Goal: Find specific page/section: Find specific page/section

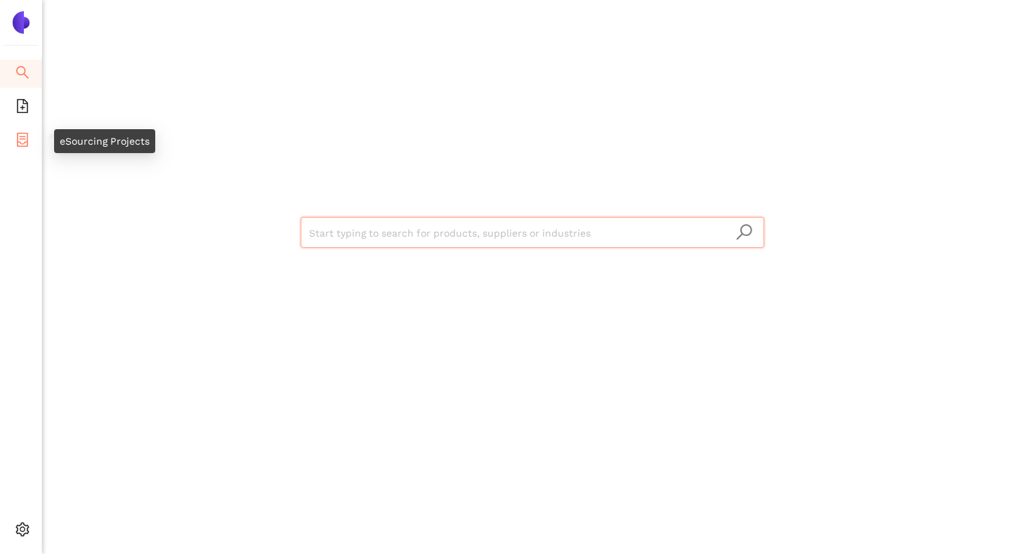
click at [25, 135] on icon "container" at bounding box center [22, 140] width 14 height 14
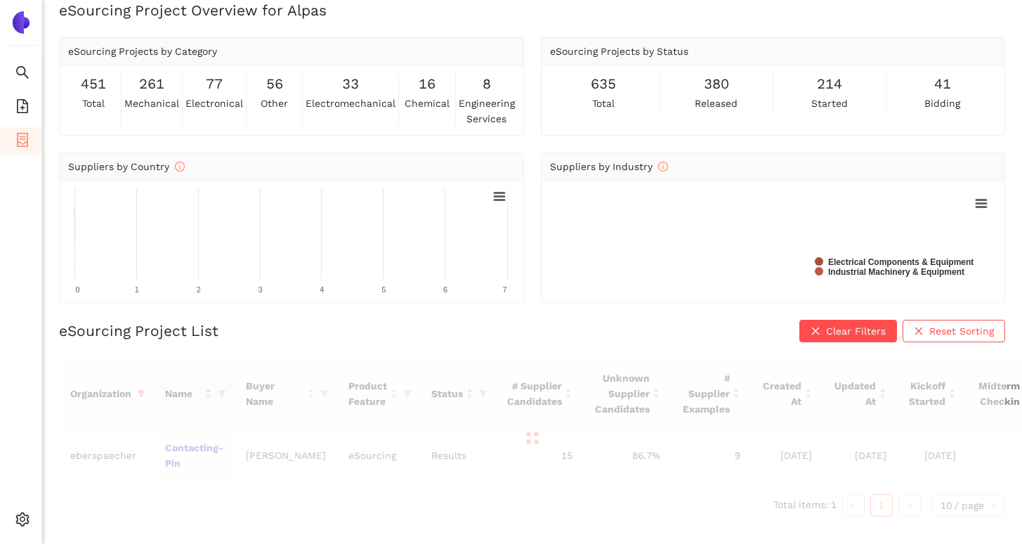
scroll to position [27, 0]
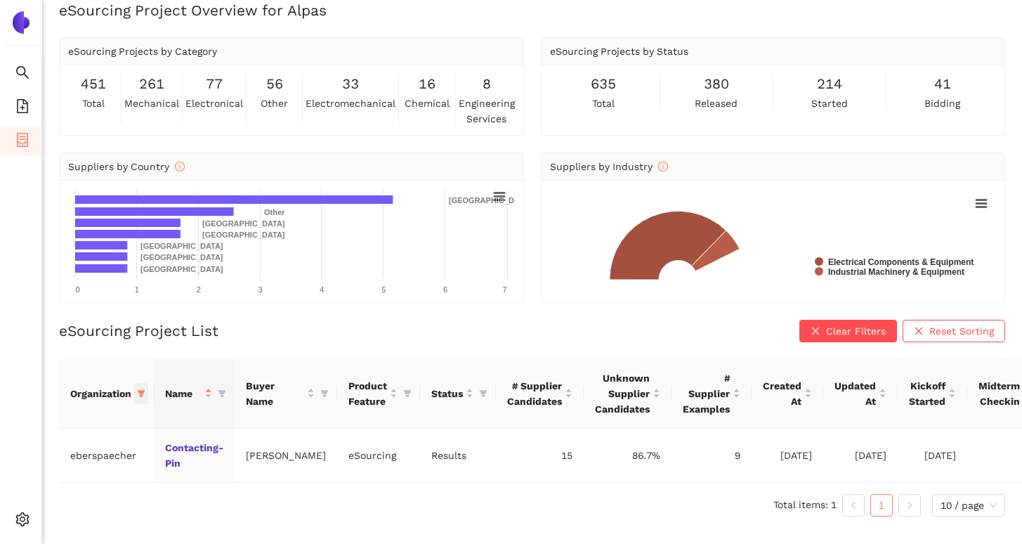
click at [141, 390] on icon "filter" at bounding box center [142, 393] width 8 height 7
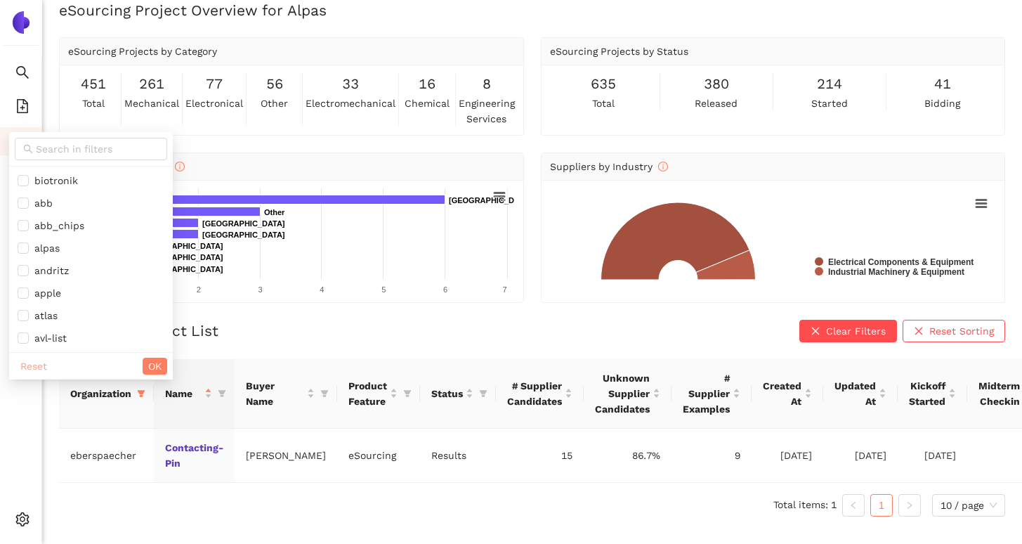
click at [39, 358] on span "Reset" at bounding box center [33, 365] width 27 height 15
checkbox input "false"
click at [76, 141] on input "text" at bounding box center [97, 148] width 123 height 15
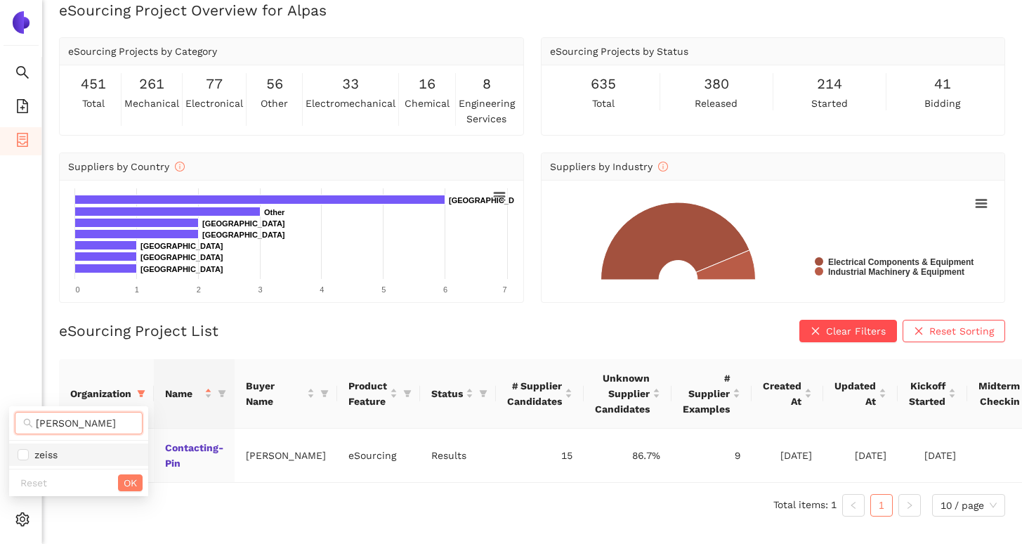
type input "zeis"
click at [65, 448] on span "zeiss" at bounding box center [79, 454] width 122 height 15
checkbox input "true"
click at [128, 479] on span "OK" at bounding box center [130, 482] width 13 height 15
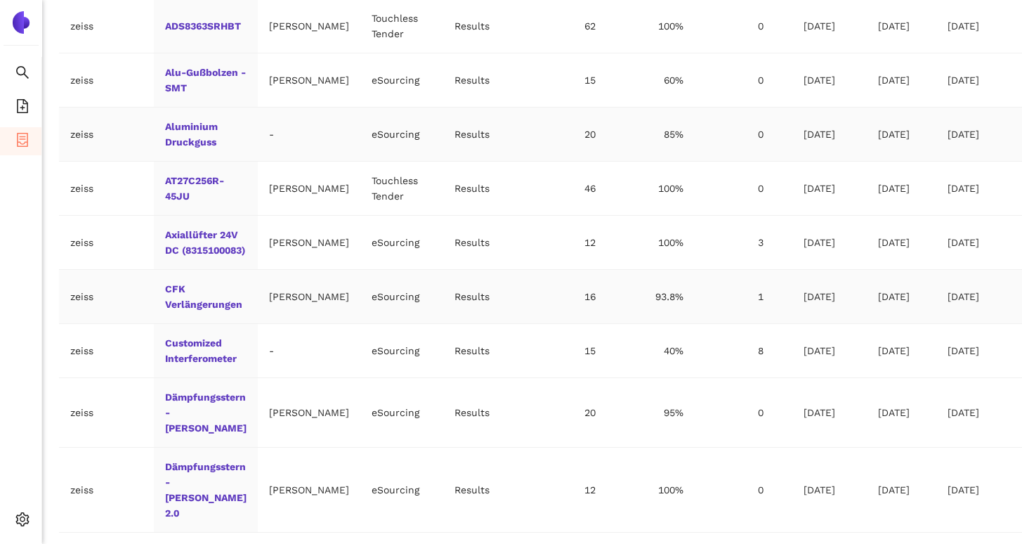
scroll to position [499, 0]
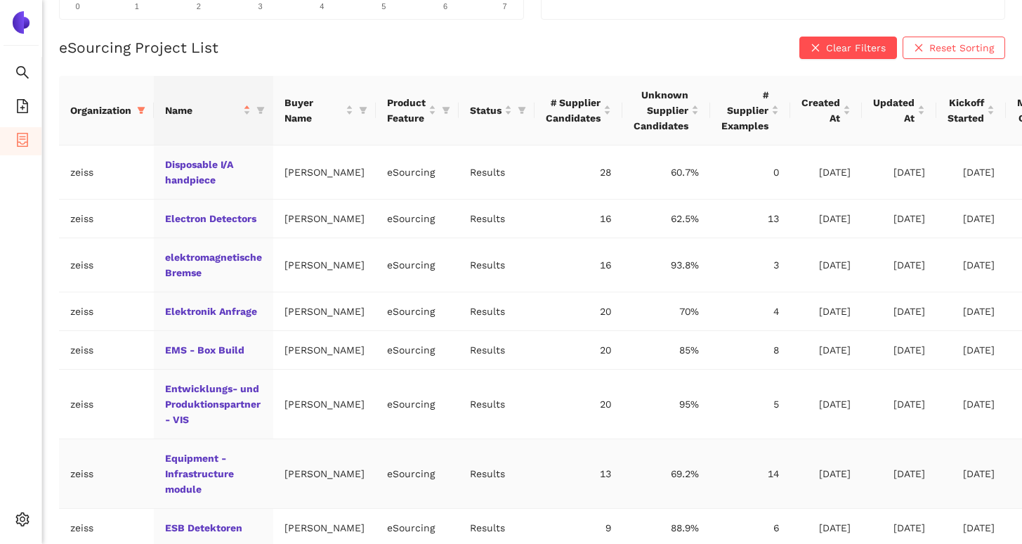
scroll to position [217, 0]
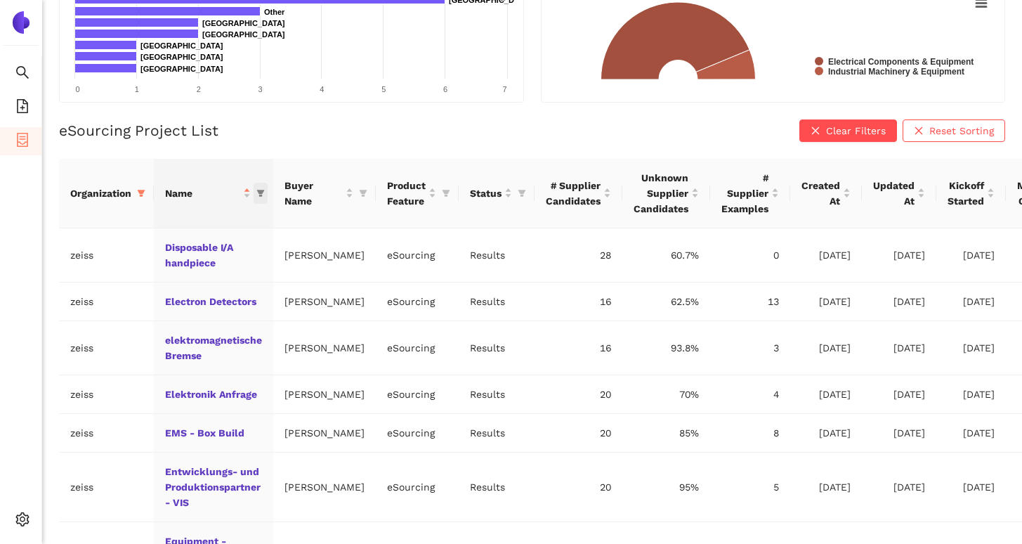
click at [258, 192] on icon "filter" at bounding box center [260, 193] width 8 height 8
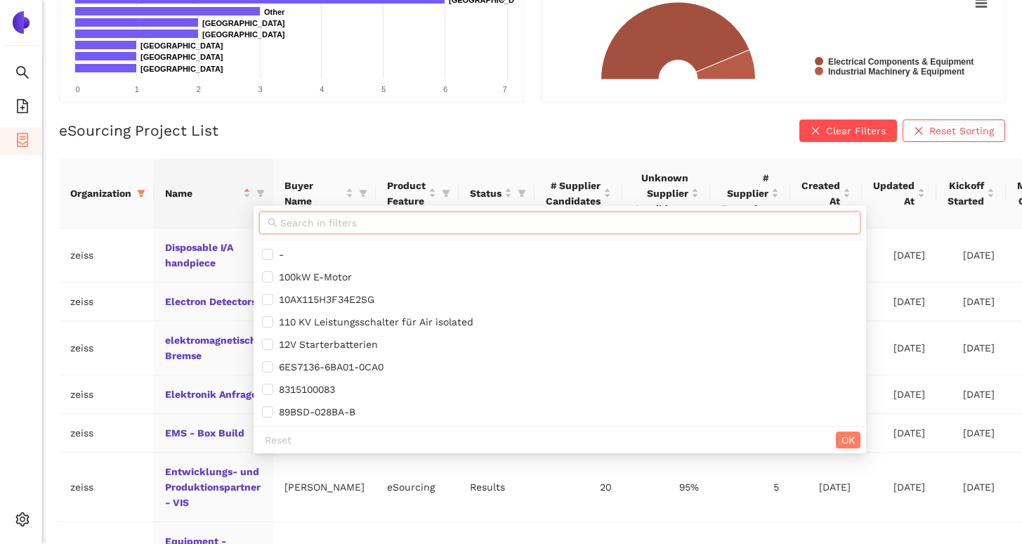
click at [280, 225] on input "text" at bounding box center [566, 222] width 572 height 15
paste input "Polierwerkzeuge"
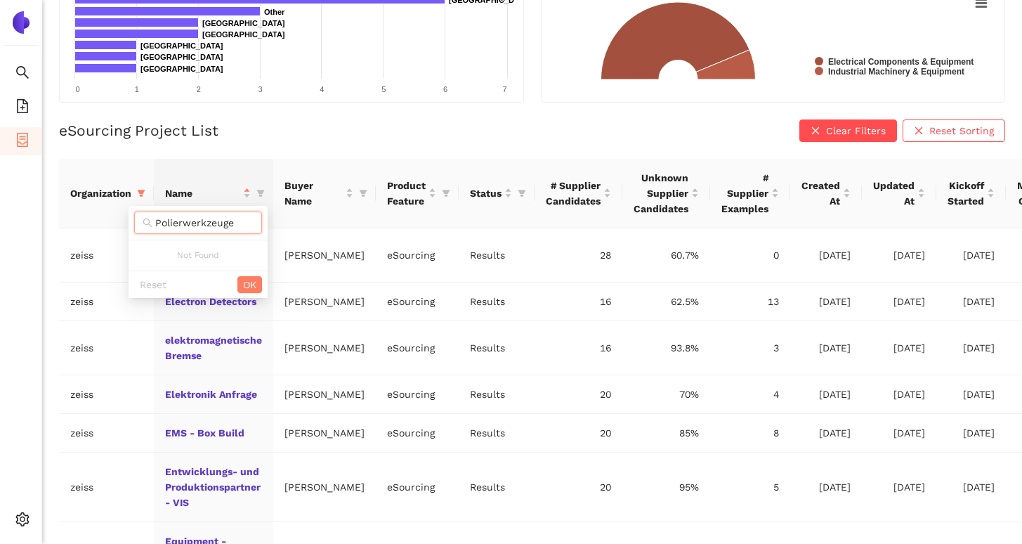
type input "Polierwerkzeuge"
click at [220, 150] on div "eSourcing Project List Clear Filters Reset Sorting Organization Name Buyer Name…" at bounding box center [532, 443] width 947 height 649
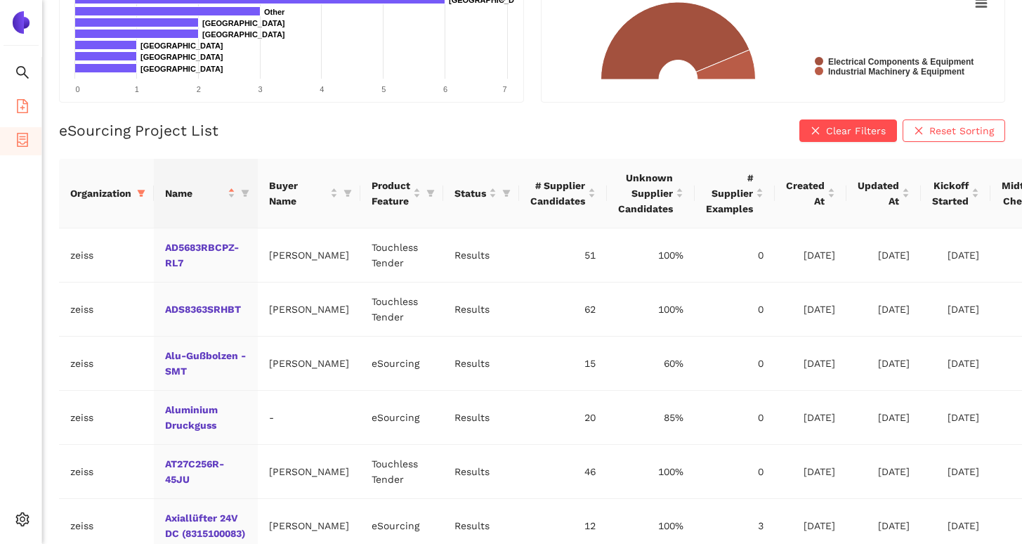
click at [13, 98] on li "eSourcing Templates" at bounding box center [20, 107] width 41 height 28
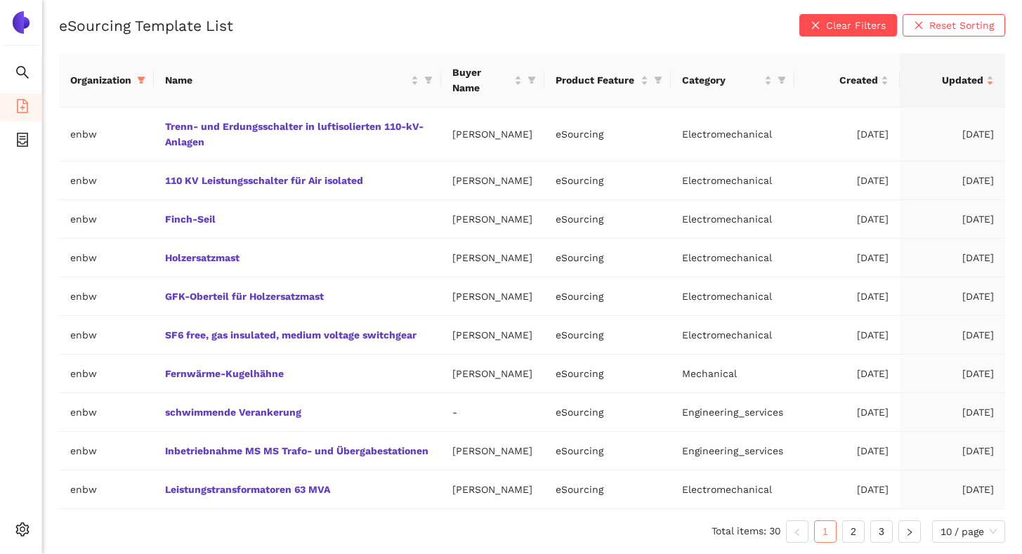
scroll to position [162, 0]
click at [143, 77] on icon "filter" at bounding box center [142, 80] width 8 height 7
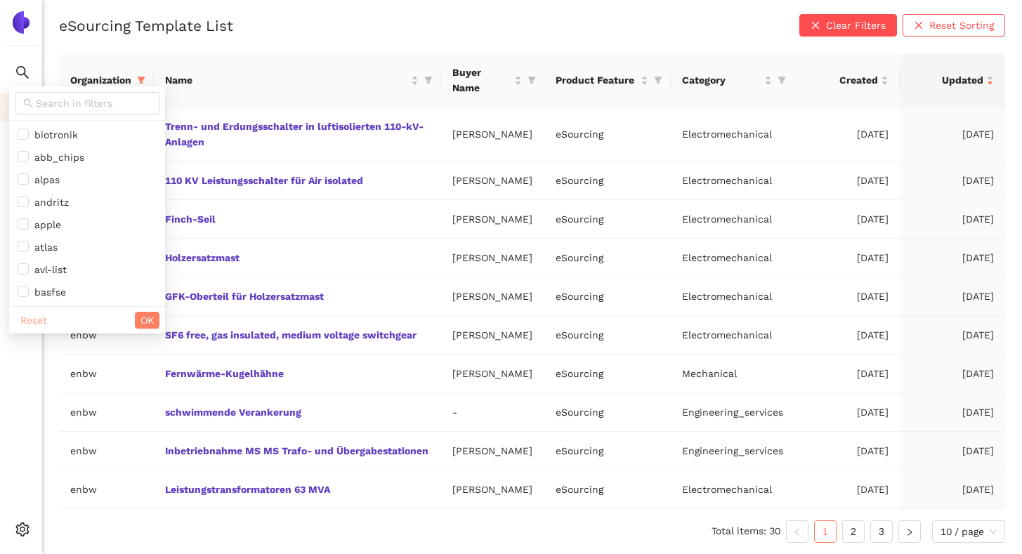
click at [41, 313] on span "Reset" at bounding box center [33, 320] width 27 height 15
checkbox input "false"
click at [141, 313] on span "OK" at bounding box center [147, 320] width 13 height 15
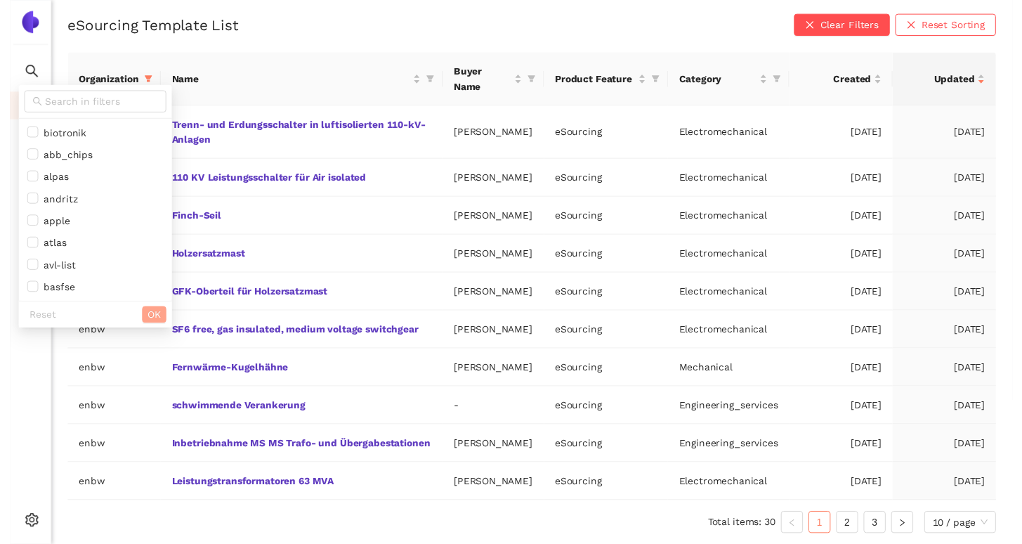
scroll to position [147, 0]
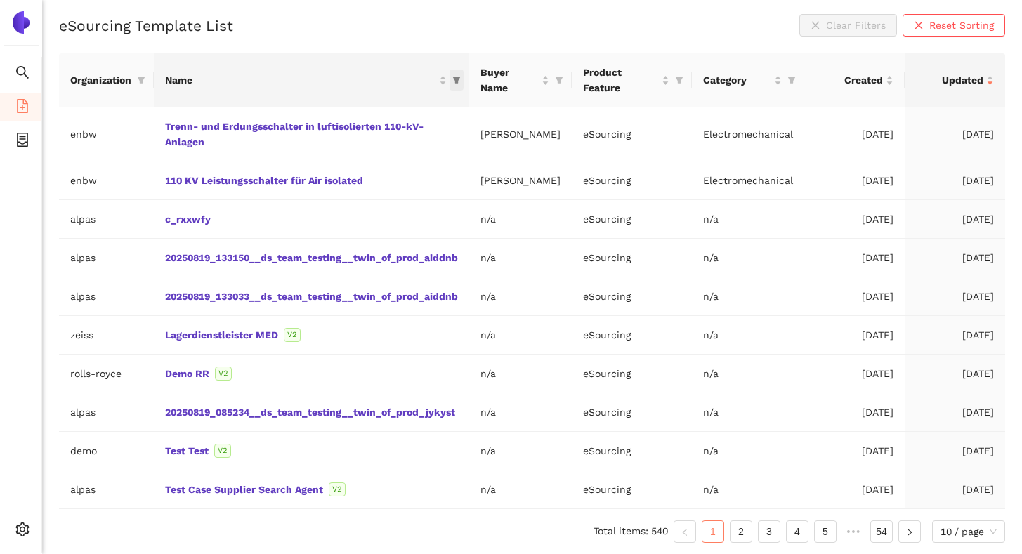
click at [460, 80] on icon "filter" at bounding box center [457, 80] width 8 height 7
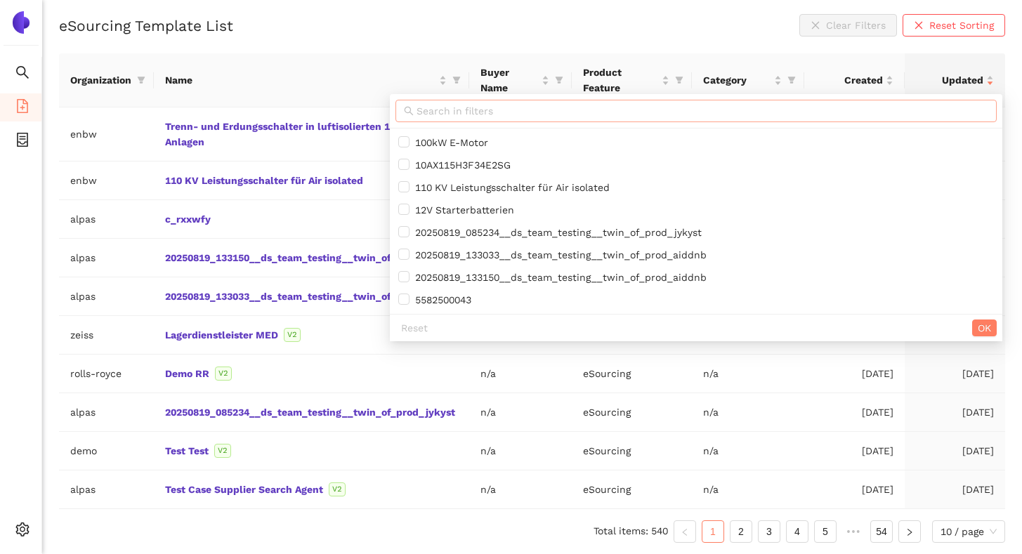
click at [438, 115] on input "text" at bounding box center [703, 110] width 572 height 15
paste input "Polierwerkzeuge"
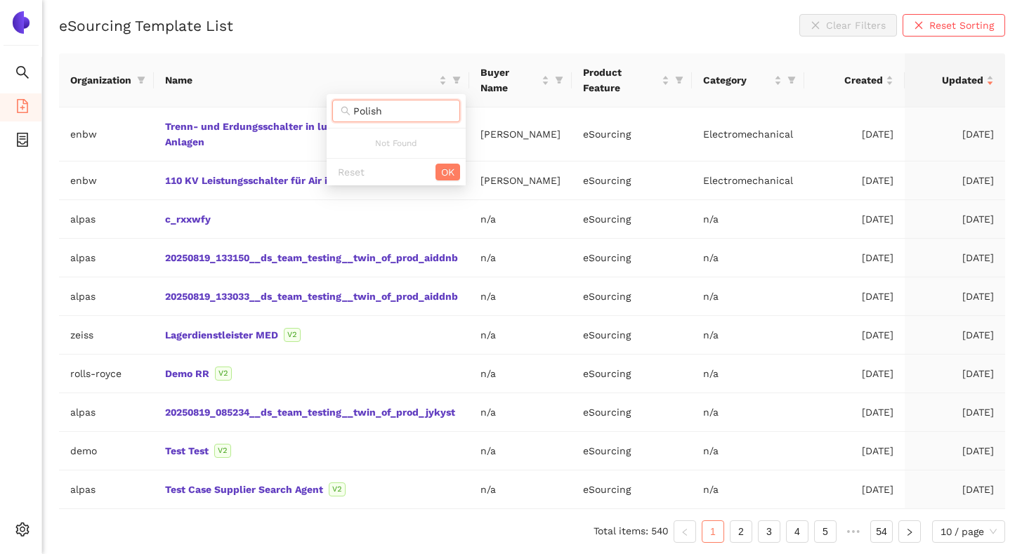
type input "Polish"
click at [318, 41] on div "eSourcing Template List Clear Filters Reset Sorting Organization Name Buyer Nam…" at bounding box center [532, 284] width 947 height 540
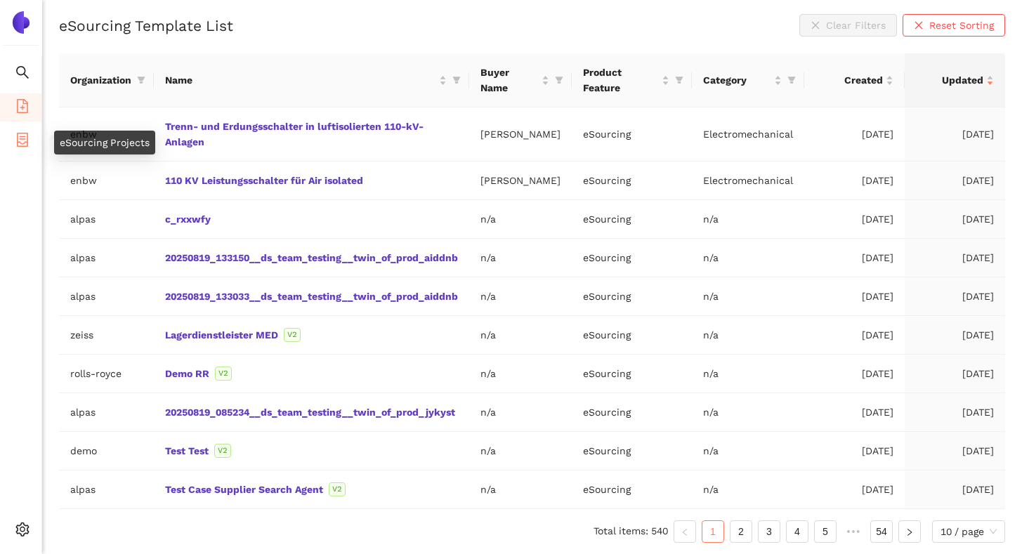
click at [20, 142] on icon "container" at bounding box center [22, 140] width 11 height 14
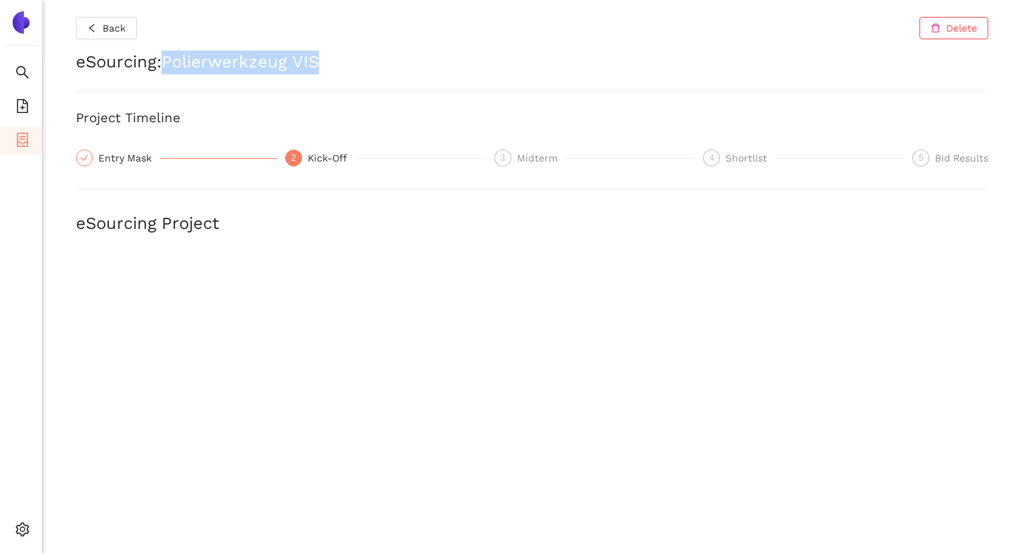
drag, startPoint x: 169, startPoint y: 63, endPoint x: 334, endPoint y: 64, distance: 165.8
click at [334, 64] on h2 "eSourcing : Polierwerkzeug VIS" at bounding box center [532, 63] width 913 height 24
copy h2 "Polierwerkzeug VIS"
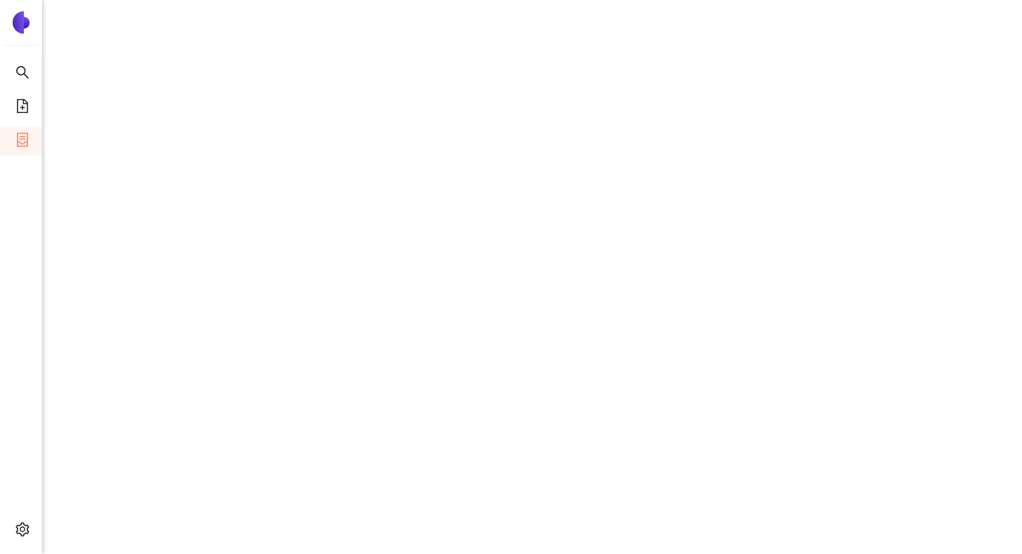
scroll to position [534, 0]
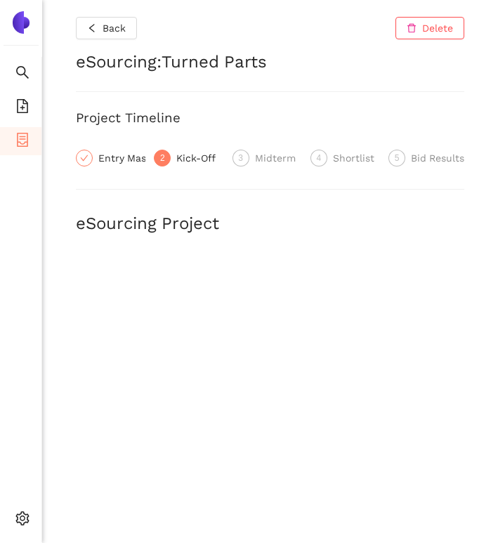
click at [475, 228] on div "Back Delete eSourcing : Turned Parts Project Timeline Entry Mask 2 Kick-Off 3 M…" at bounding box center [270, 271] width 456 height 543
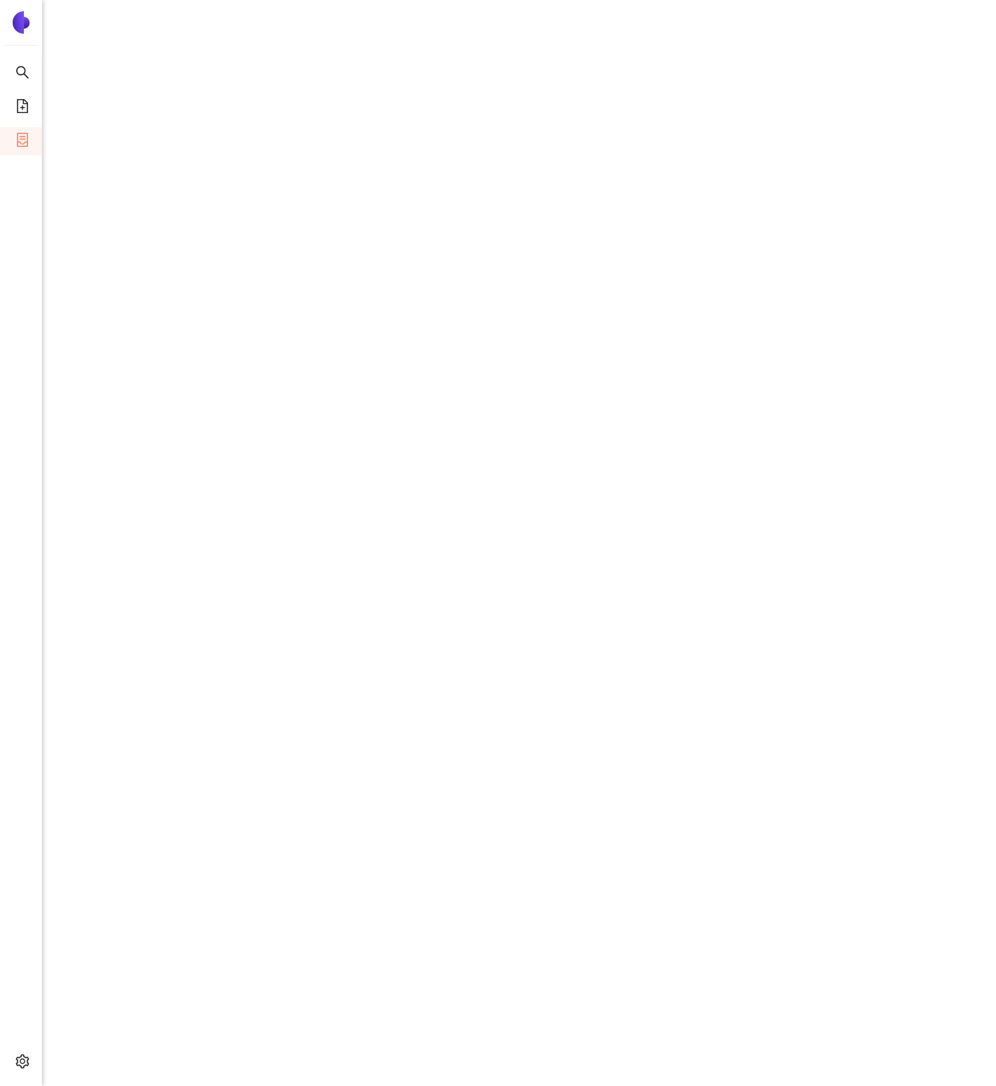
scroll to position [739, 0]
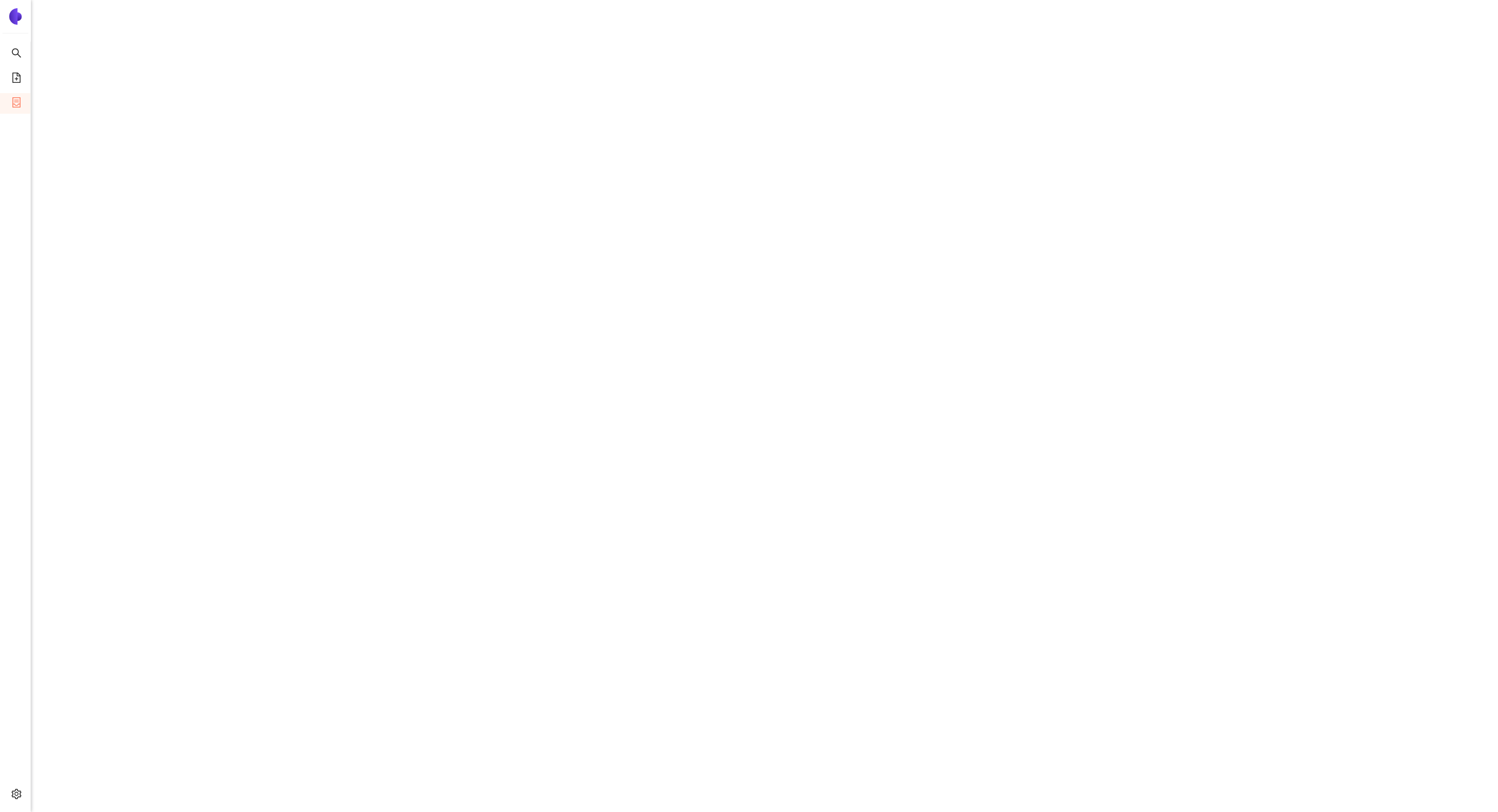
scroll to position [401, 0]
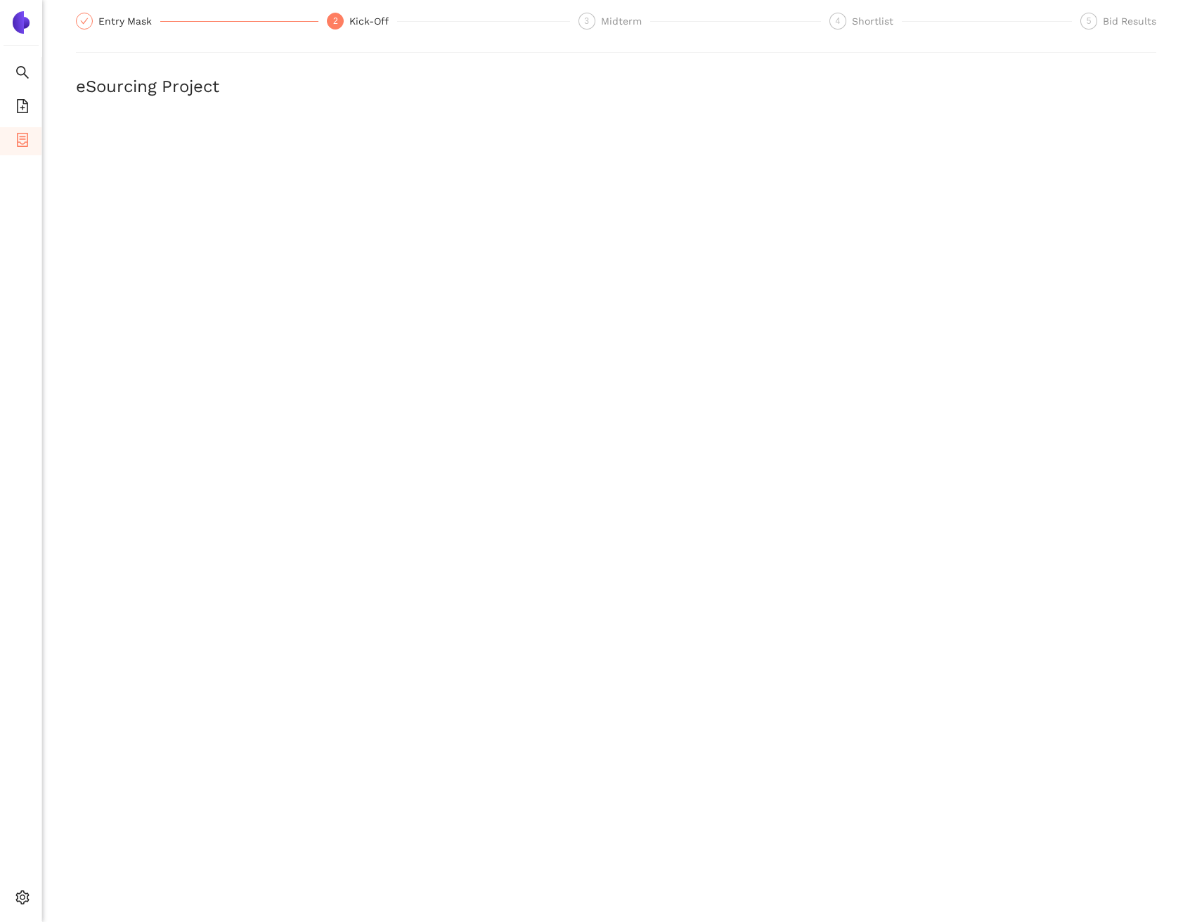
scroll to position [138, 0]
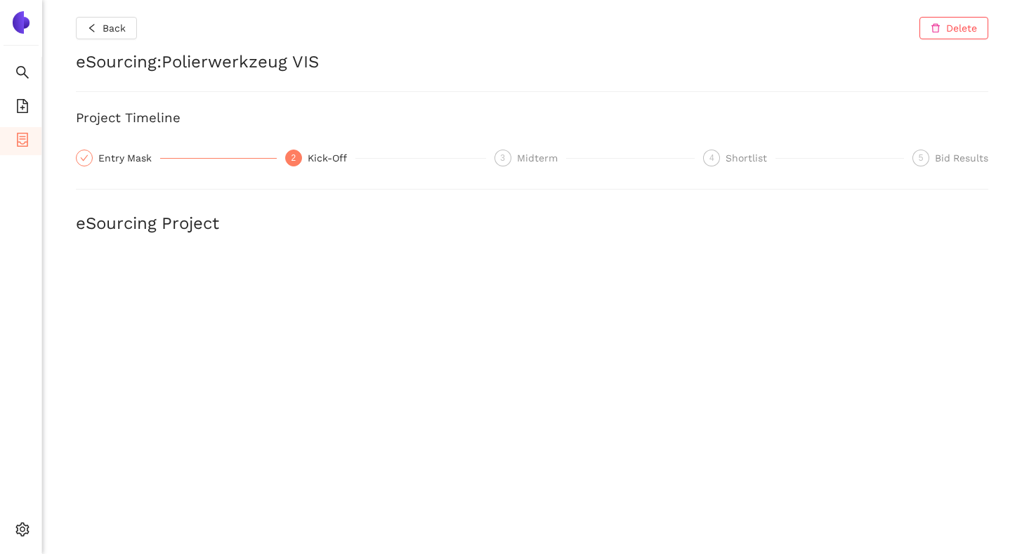
scroll to position [548, 0]
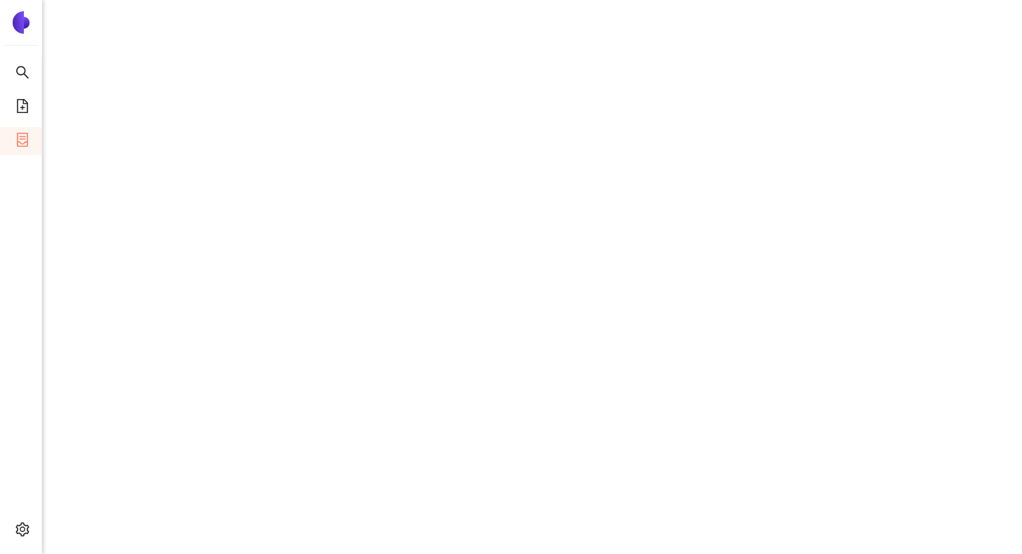
click at [65, 149] on div "Back Delete eSourcing : Polierwerkzeug VIS Project Timeline Entry Mask 2 Kick-O…" at bounding box center [532, 277] width 980 height 554
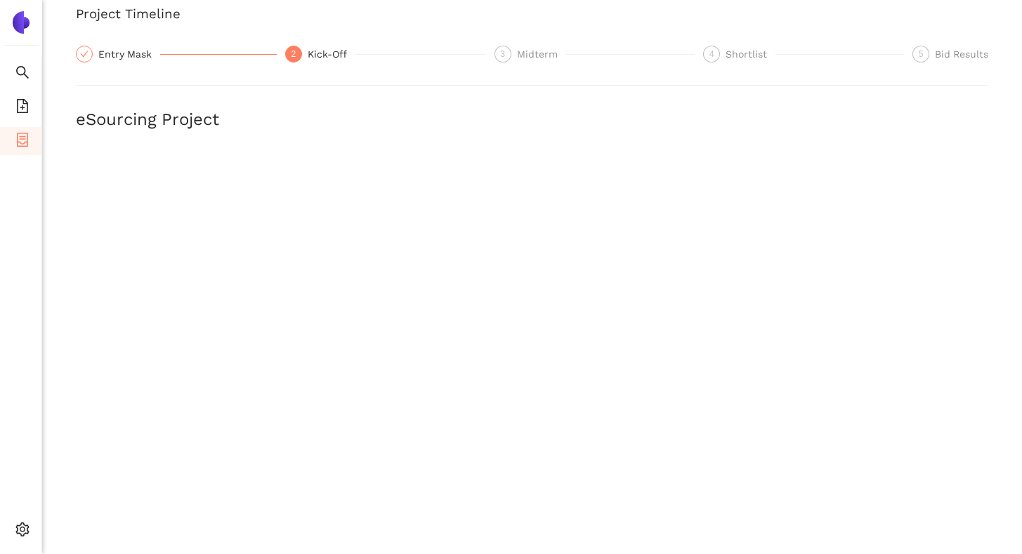
scroll to position [103, 0]
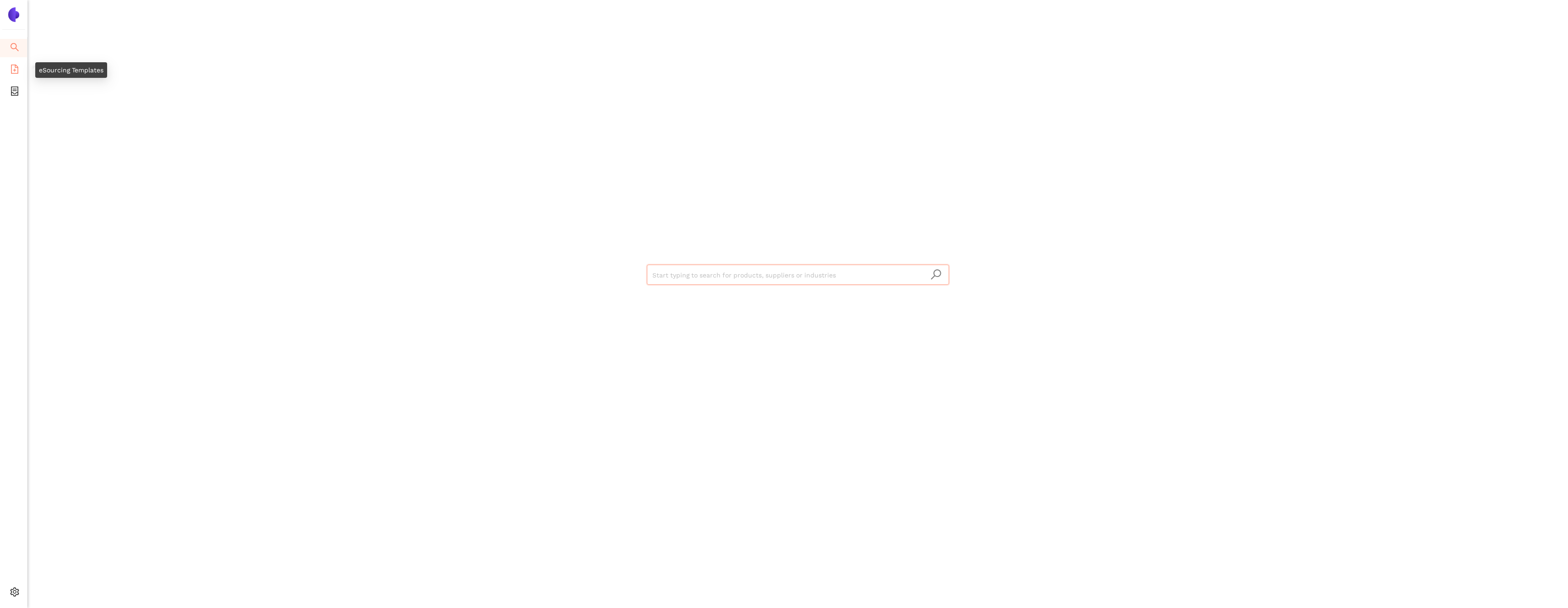
click at [16, 65] on icon "file-add" at bounding box center [14, 69] width 9 height 9
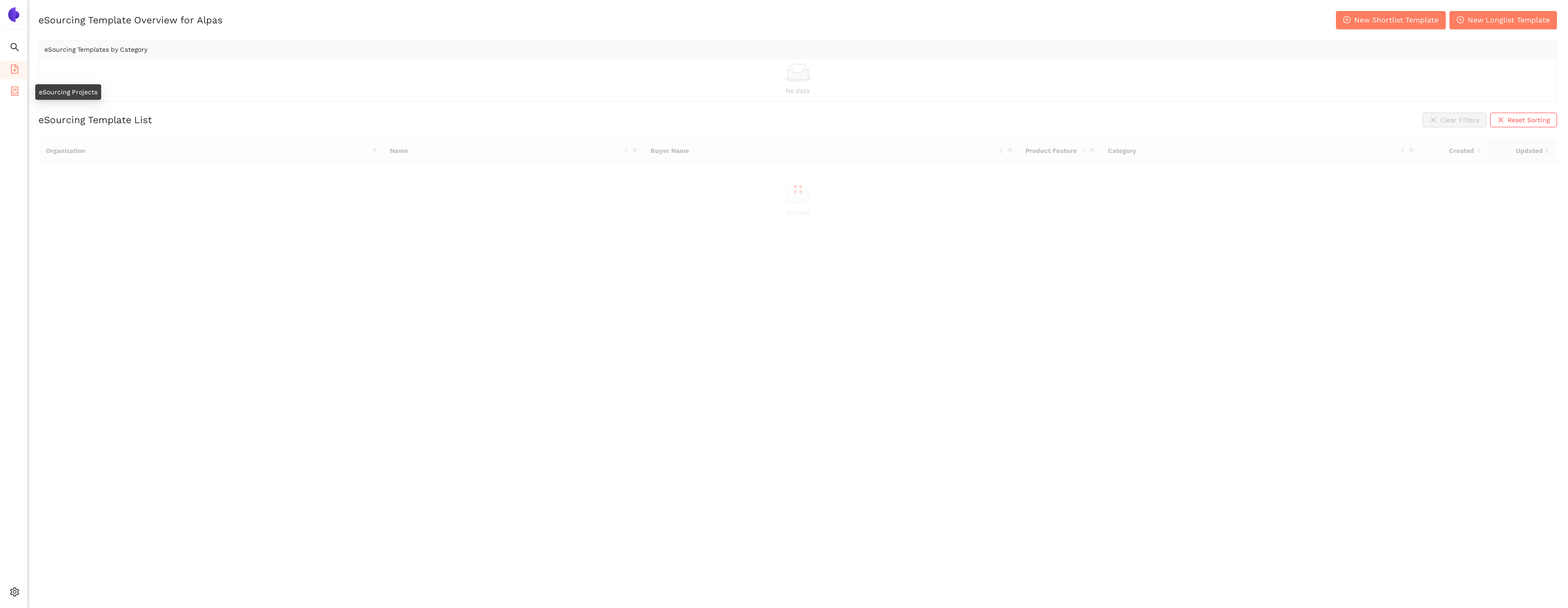
click at [14, 85] on span "container" at bounding box center [14, 93] width 9 height 18
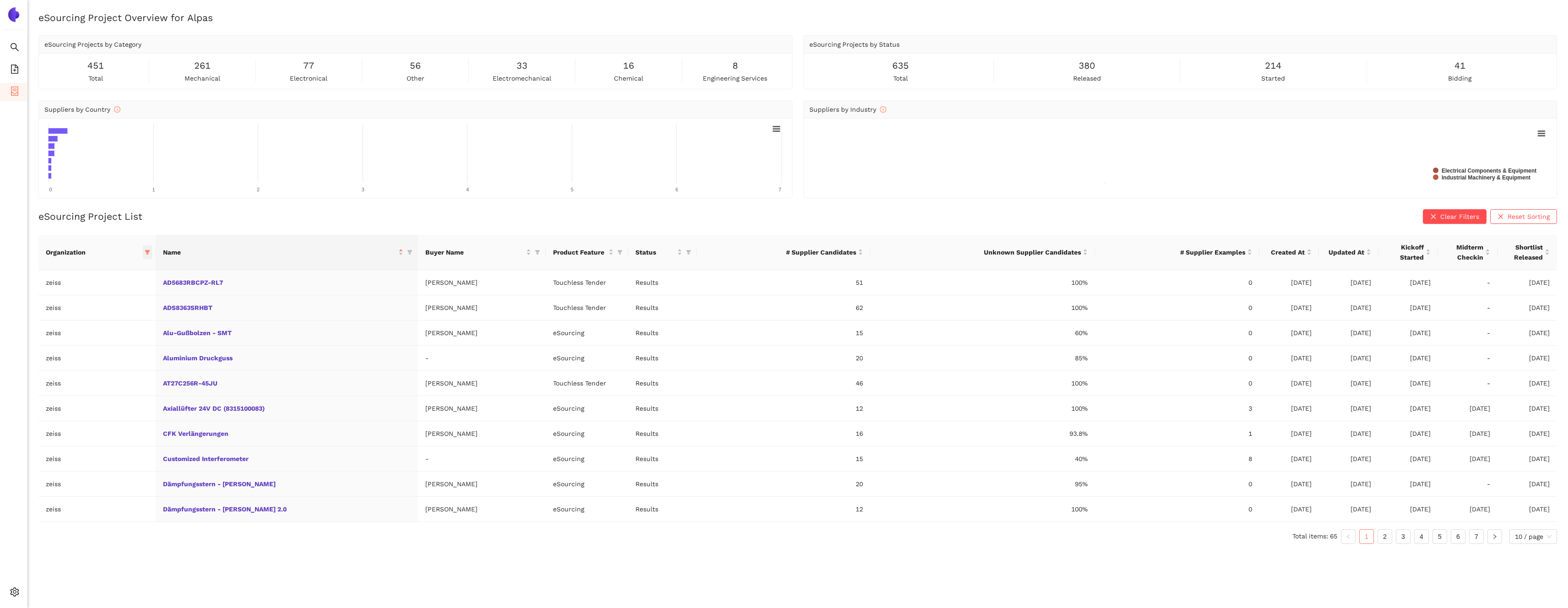
click at [152, 256] on span at bounding box center [147, 252] width 9 height 14
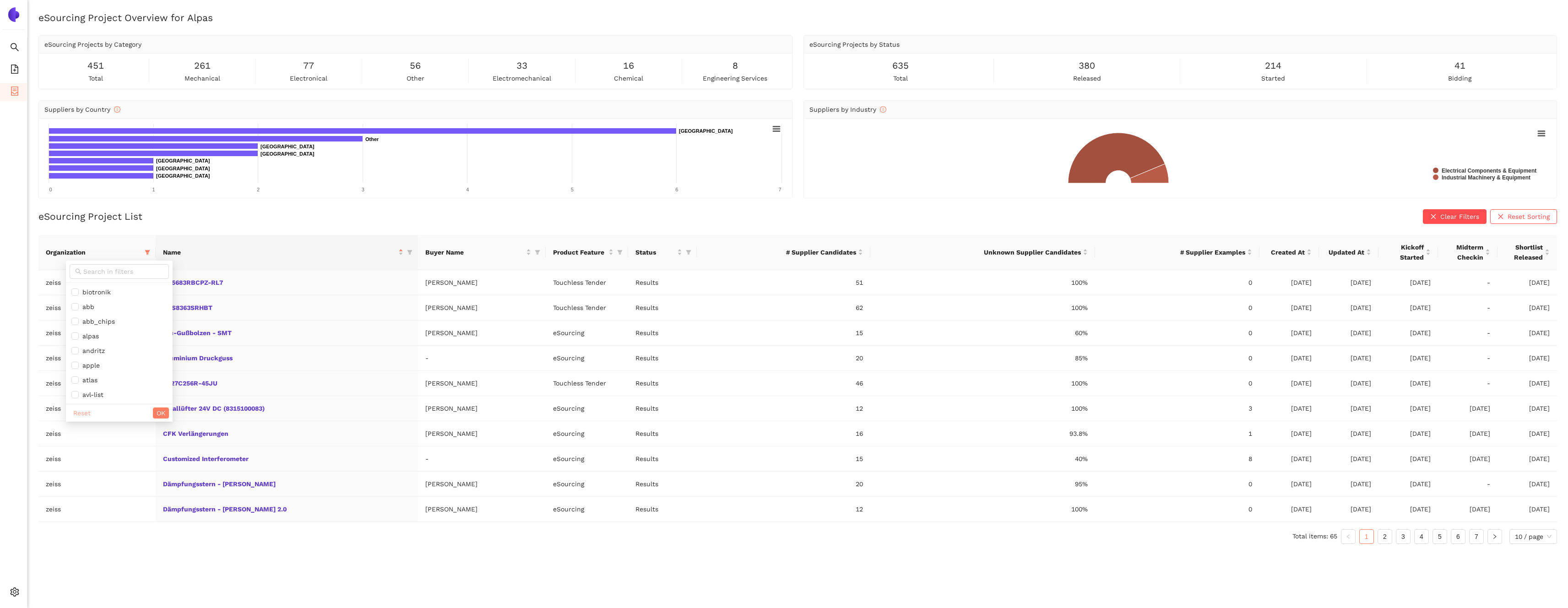
click at [85, 416] on span "Reset" at bounding box center [81, 413] width 18 height 10
checkbox input "false"
click at [156, 411] on span "OK" at bounding box center [160, 413] width 8 height 10
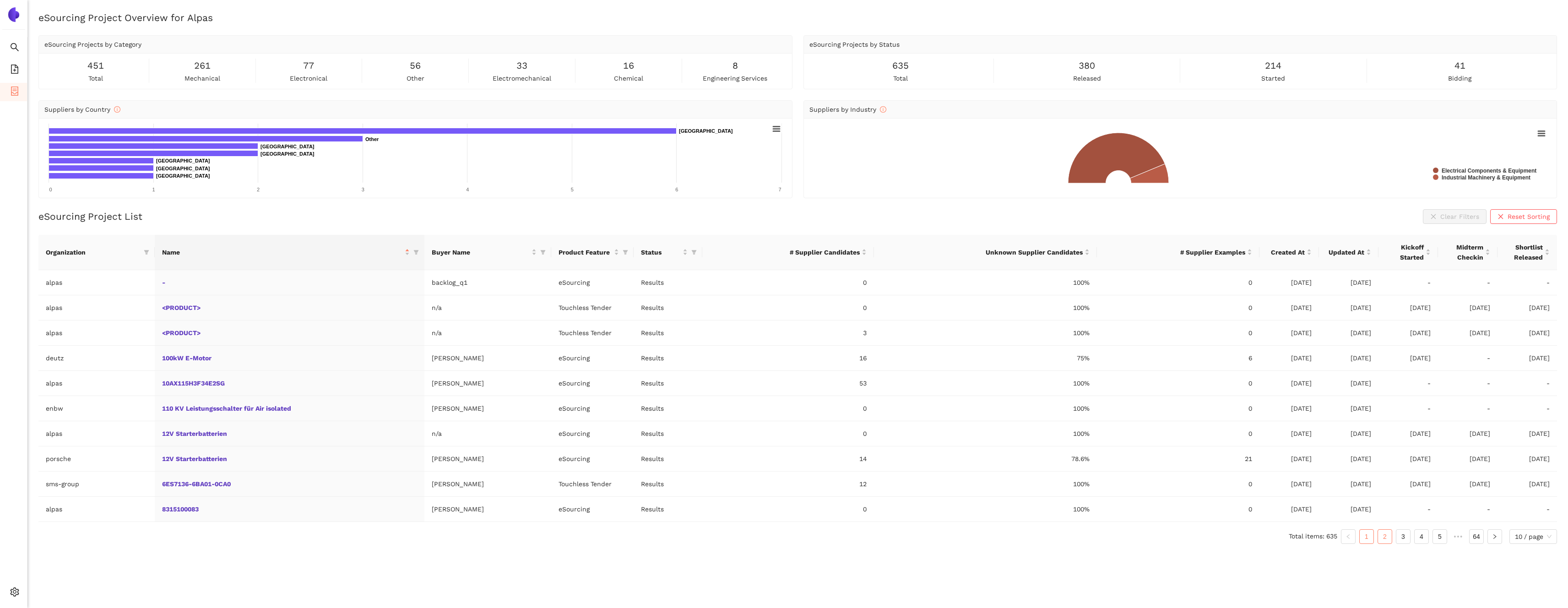
click at [1380, 533] on link "2" at bounding box center [1384, 536] width 14 height 14
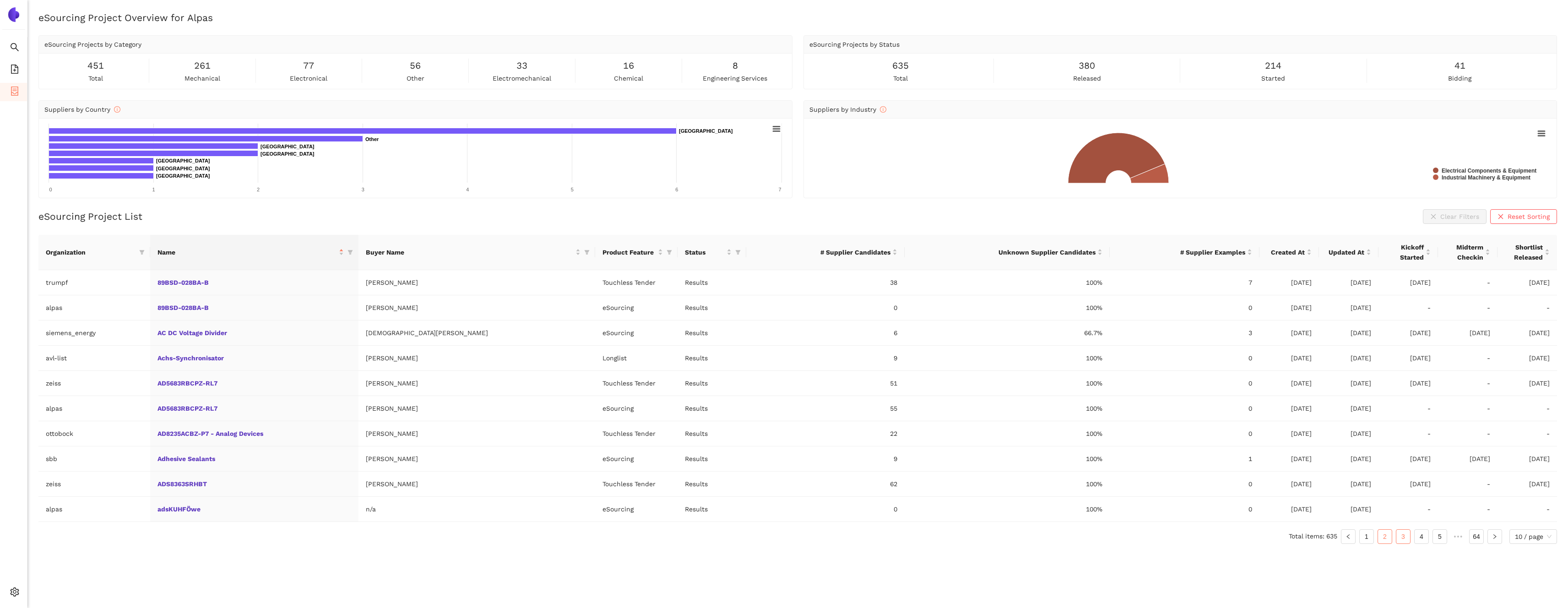
click at [1404, 534] on link "3" at bounding box center [1403, 536] width 14 height 14
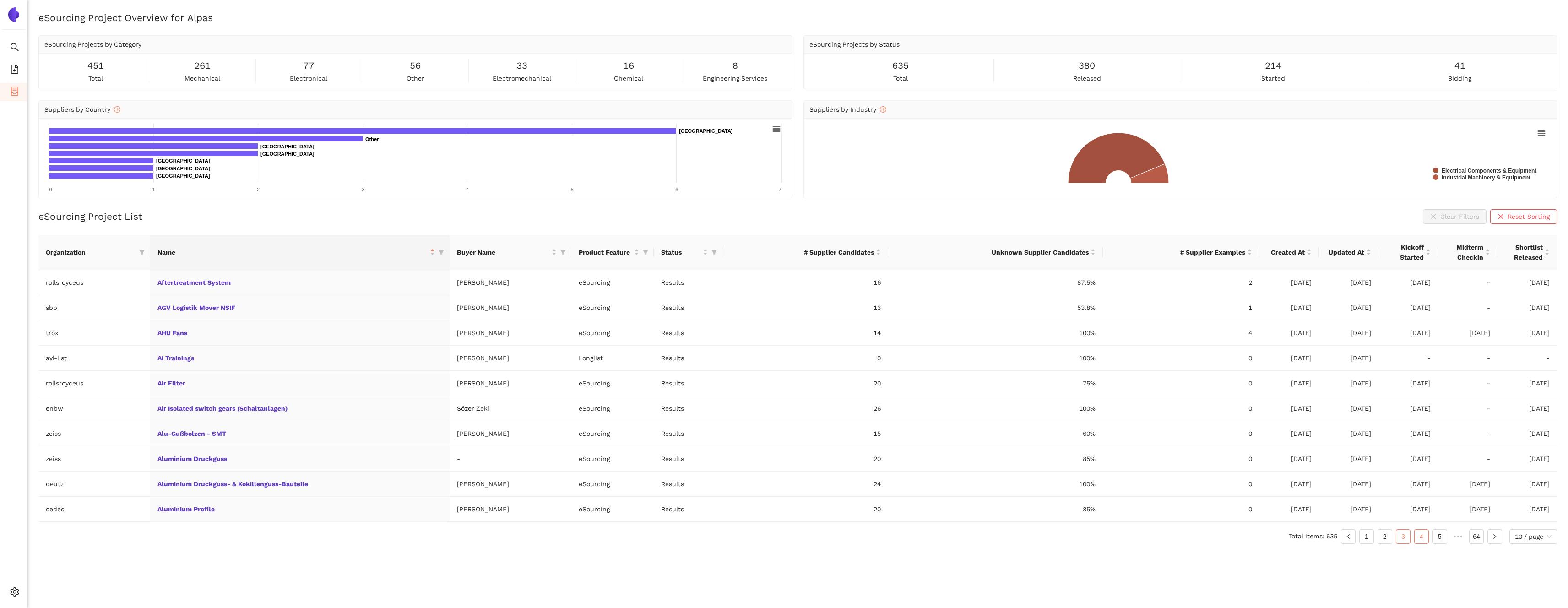
click at [1416, 534] on link "4" at bounding box center [1421, 536] width 14 height 14
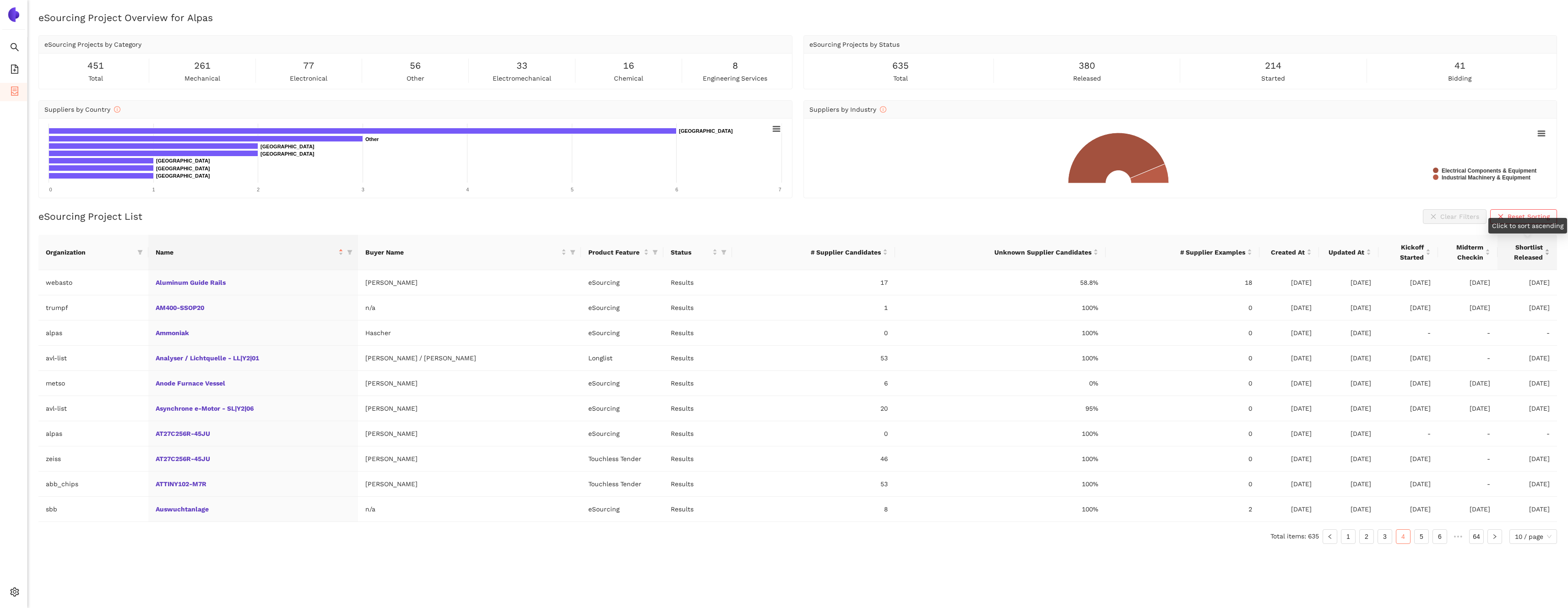
click at [1518, 255] on span "Shortlist Released" at bounding box center [1524, 252] width 38 height 20
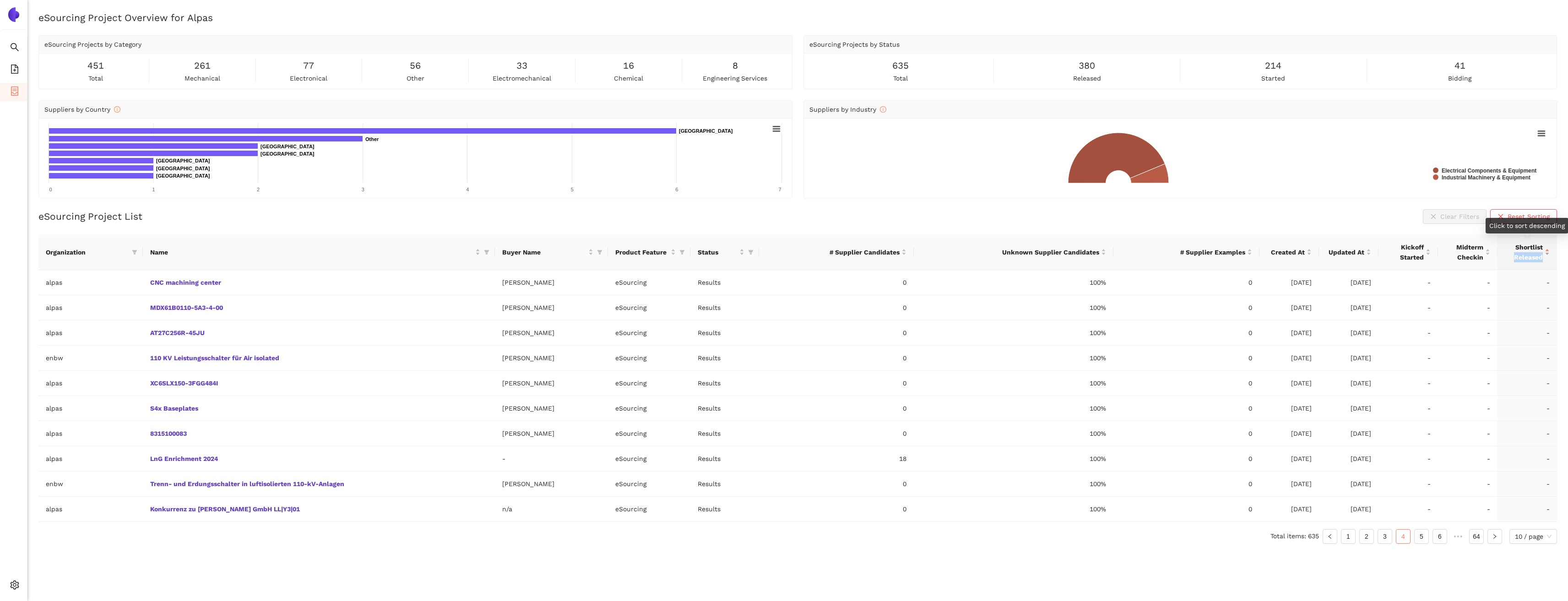
click at [1518, 255] on span "Shortlist Released" at bounding box center [1524, 252] width 38 height 20
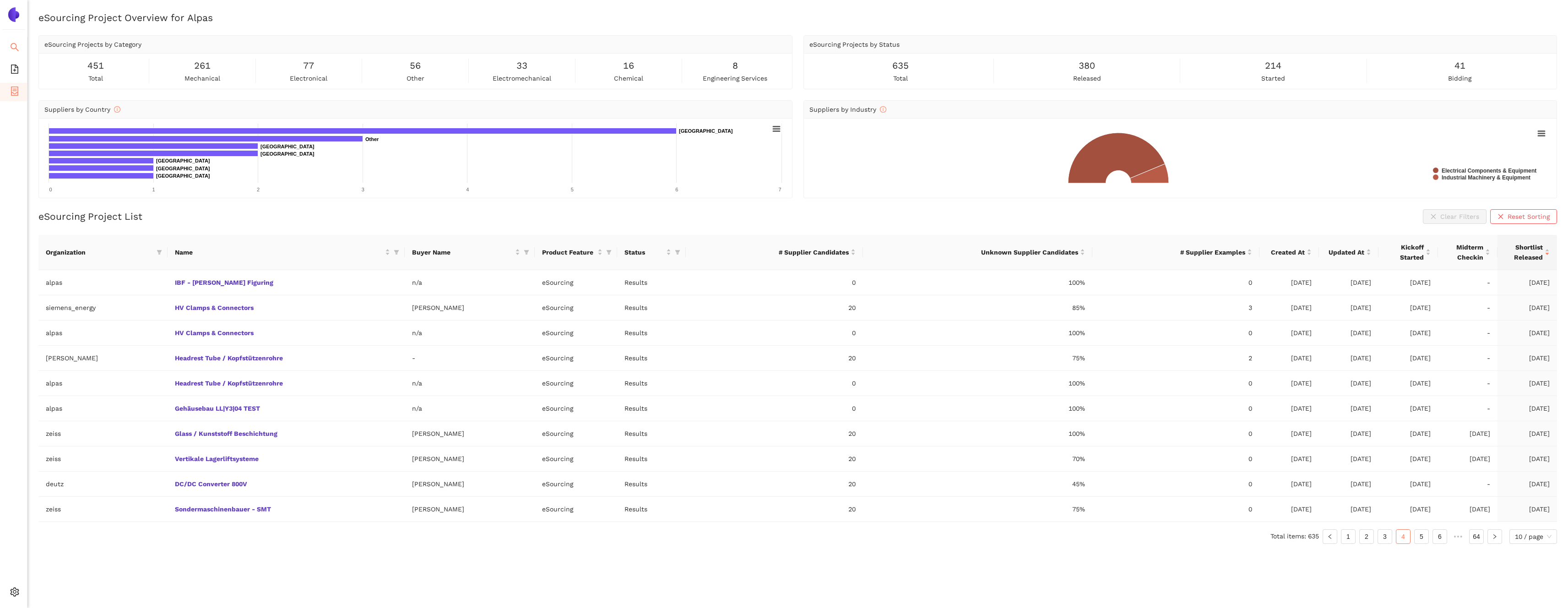
click at [16, 57] on span "search" at bounding box center [14, 48] width 9 height 18
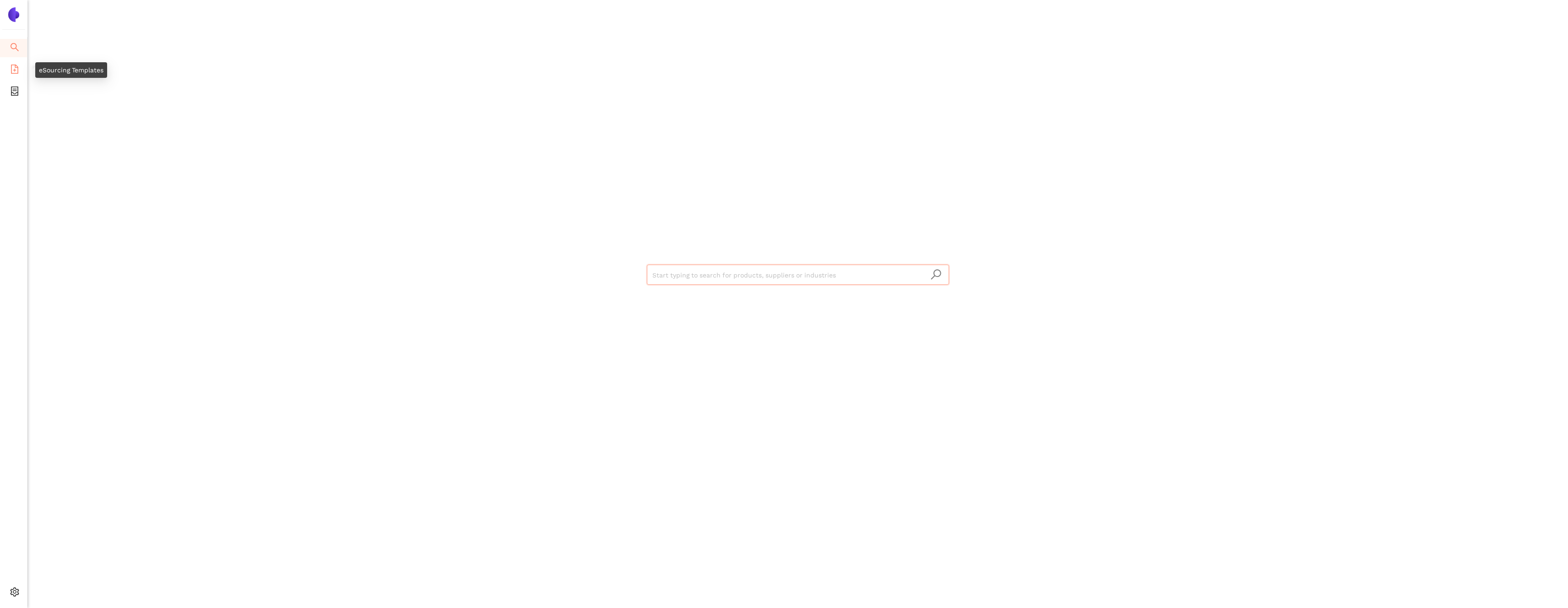
click at [14, 65] on icon "file-add" at bounding box center [14, 69] width 9 height 9
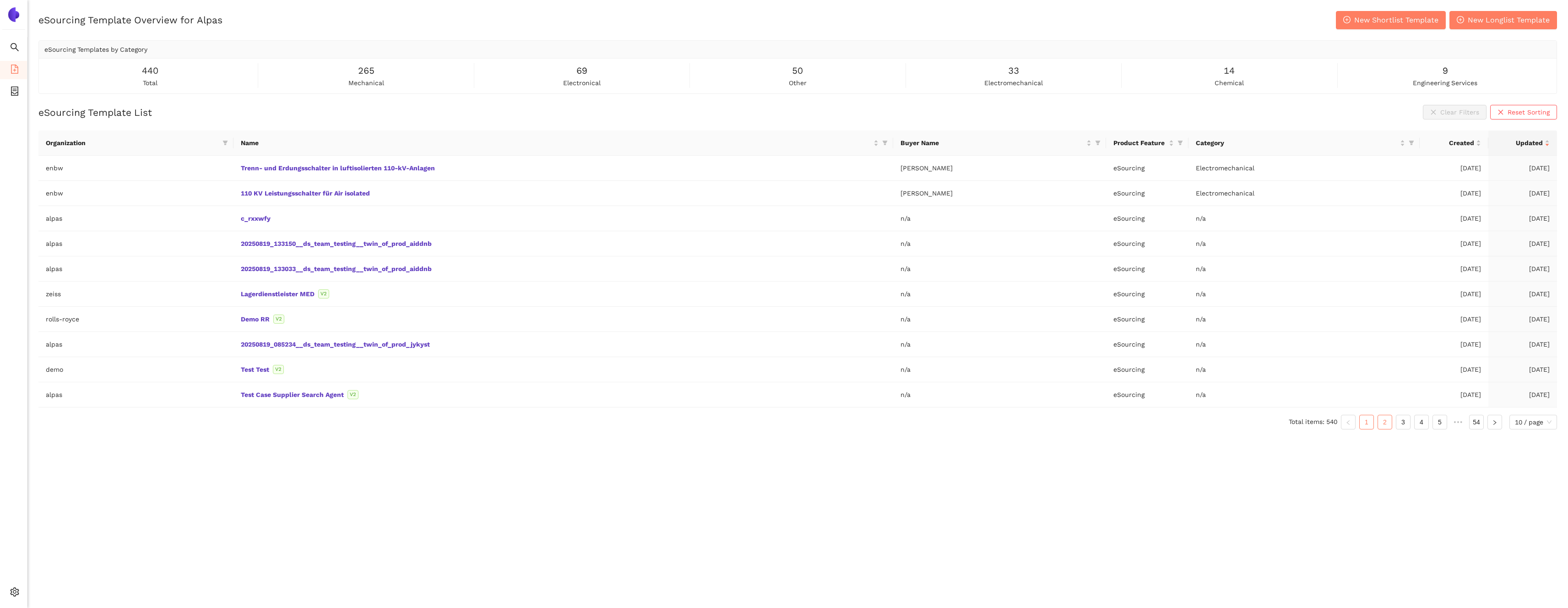
click at [1378, 418] on link "2" at bounding box center [1384, 422] width 14 height 14
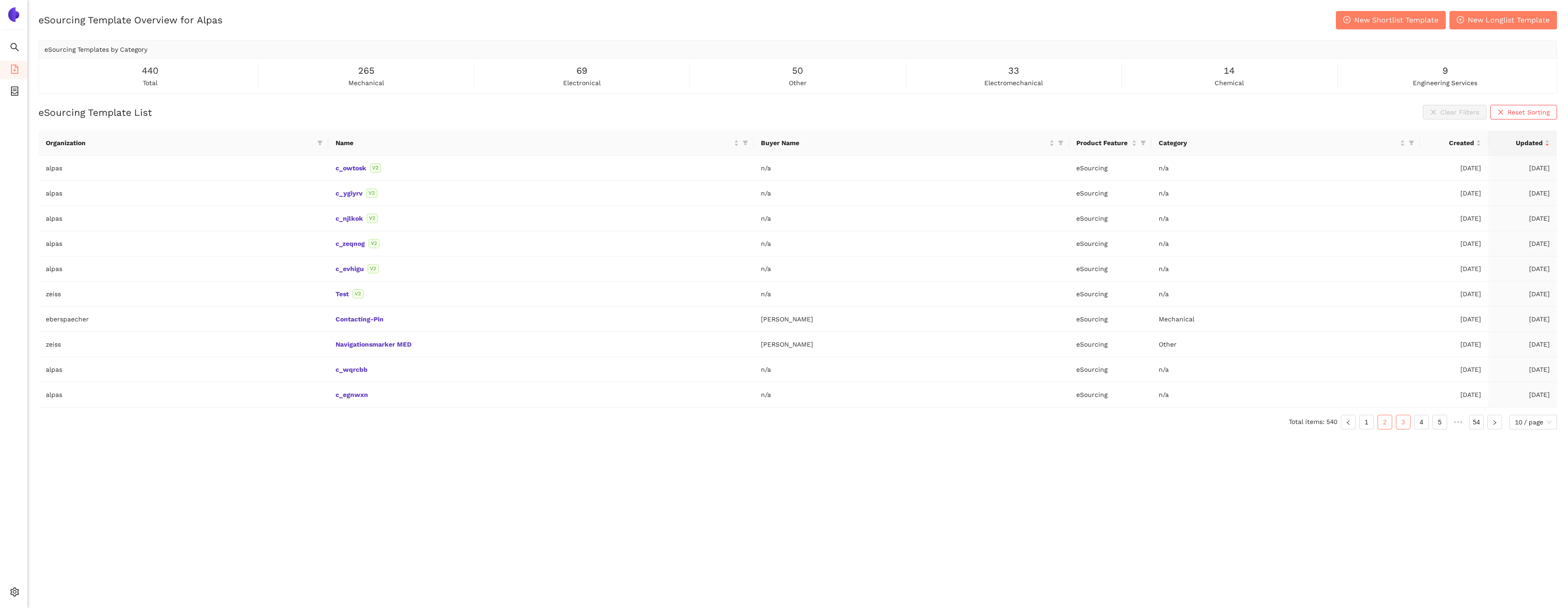
click at [1404, 426] on link "3" at bounding box center [1403, 422] width 14 height 14
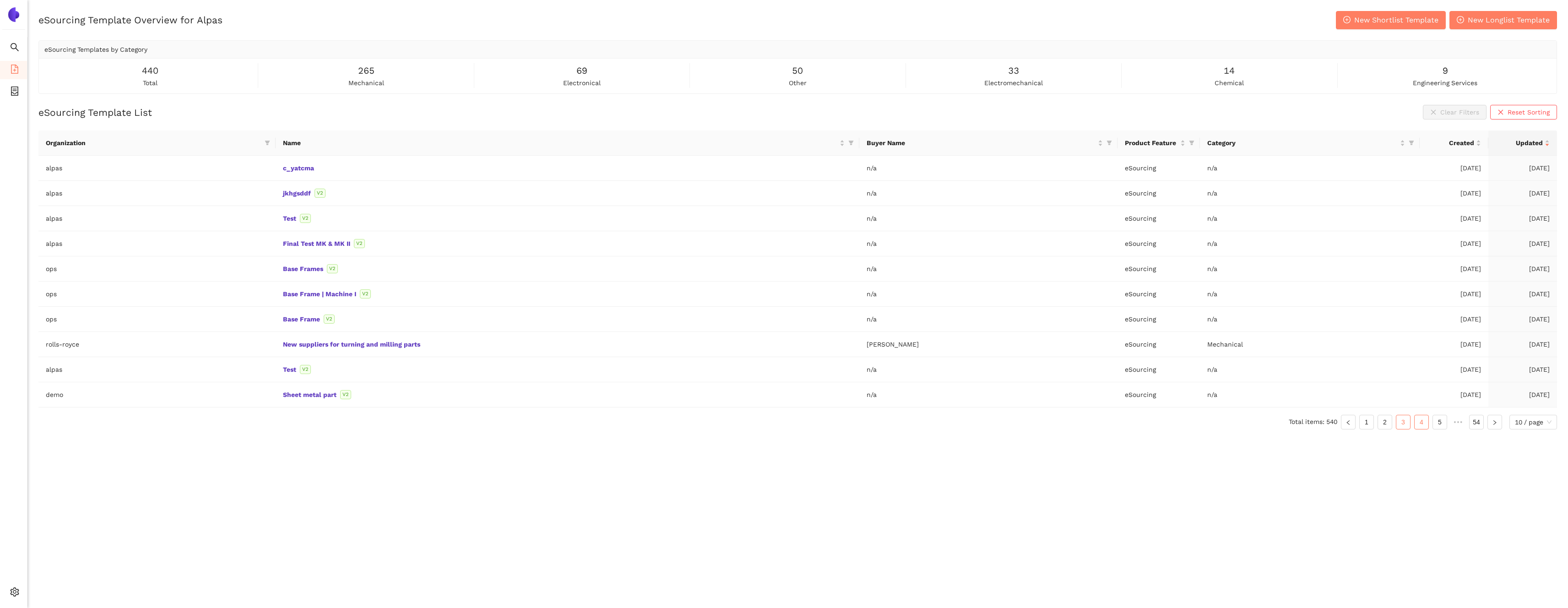
click at [1425, 426] on link "4" at bounding box center [1421, 422] width 14 height 14
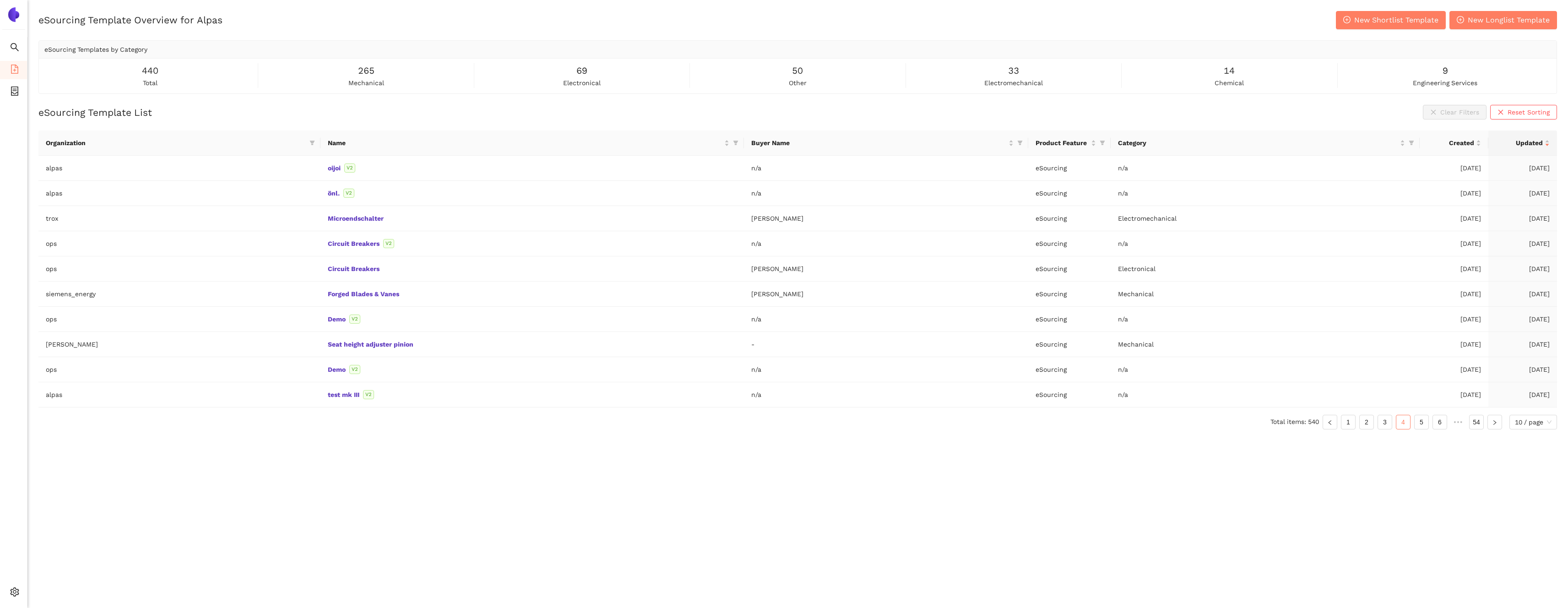
click at [1338, 423] on ul "Total items: 540 1 2 3 4 5 6 ••• 54 10 / page" at bounding box center [797, 422] width 1518 height 14
click at [1353, 422] on link "1" at bounding box center [1348, 422] width 14 height 14
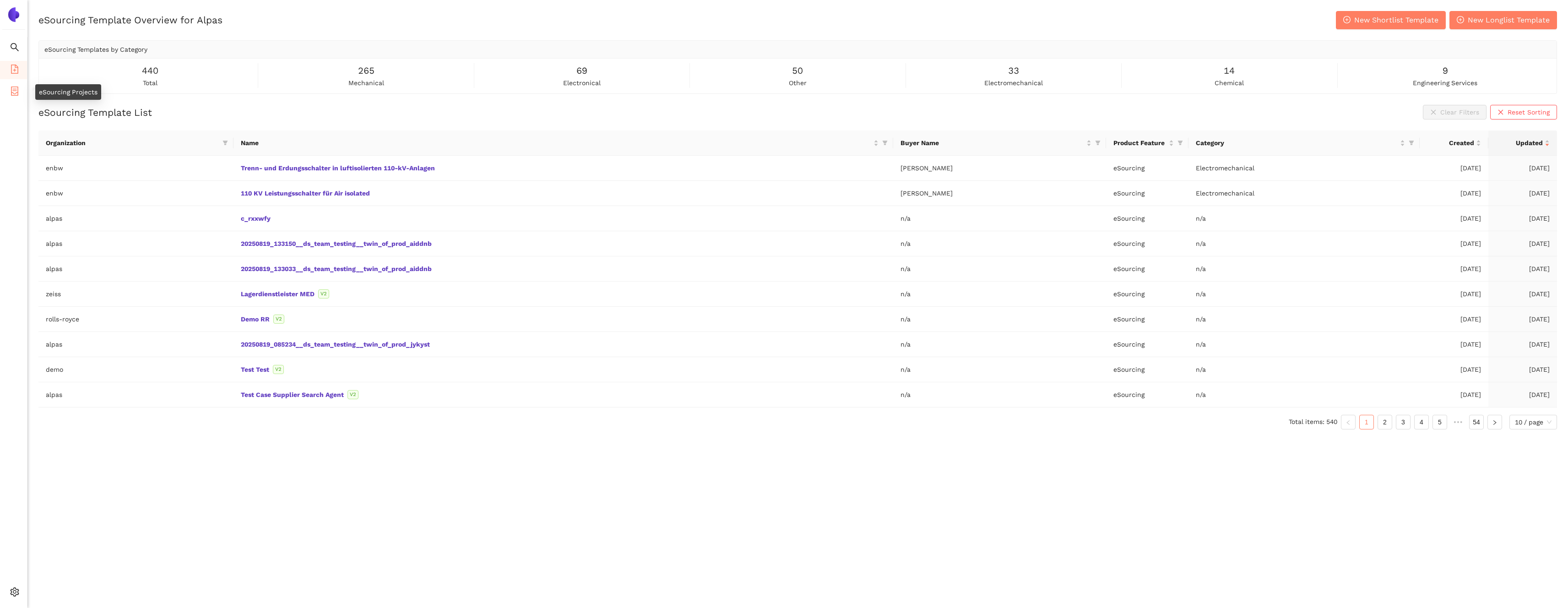
click at [12, 88] on icon "container" at bounding box center [14, 91] width 9 height 9
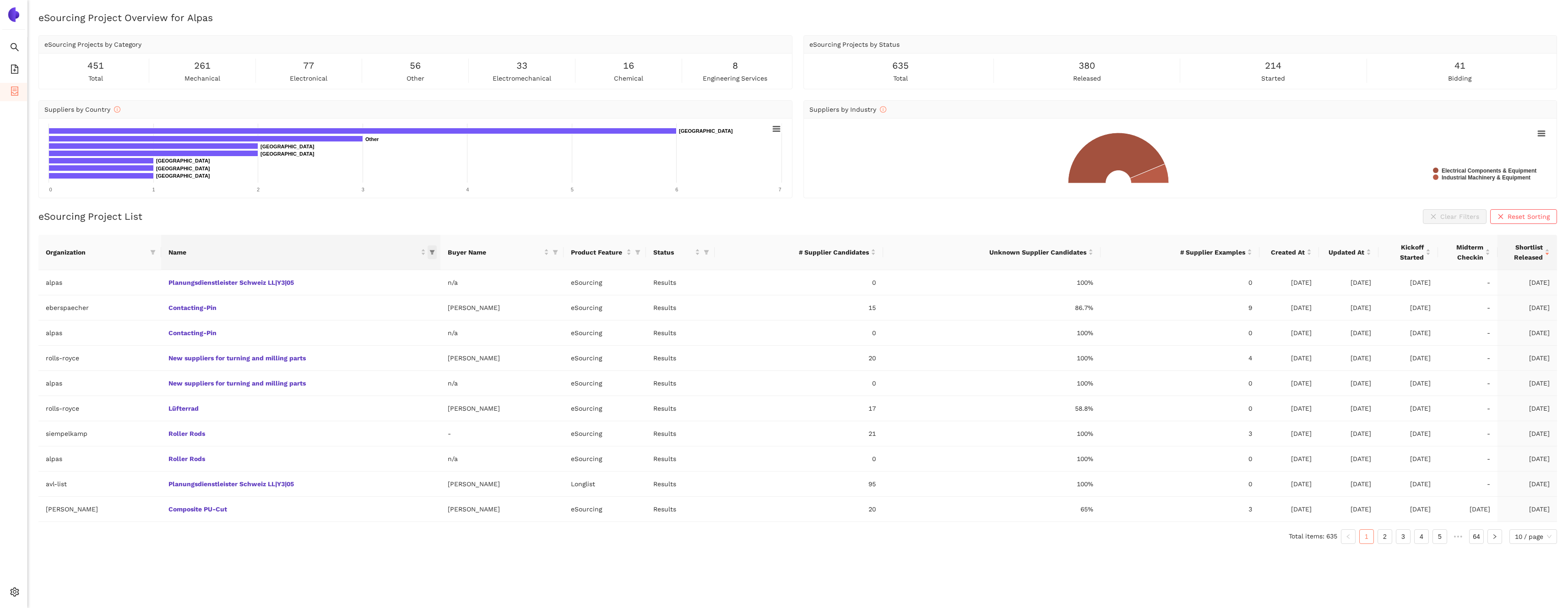
click at [429, 253] on icon "filter" at bounding box center [432, 252] width 5 height 5
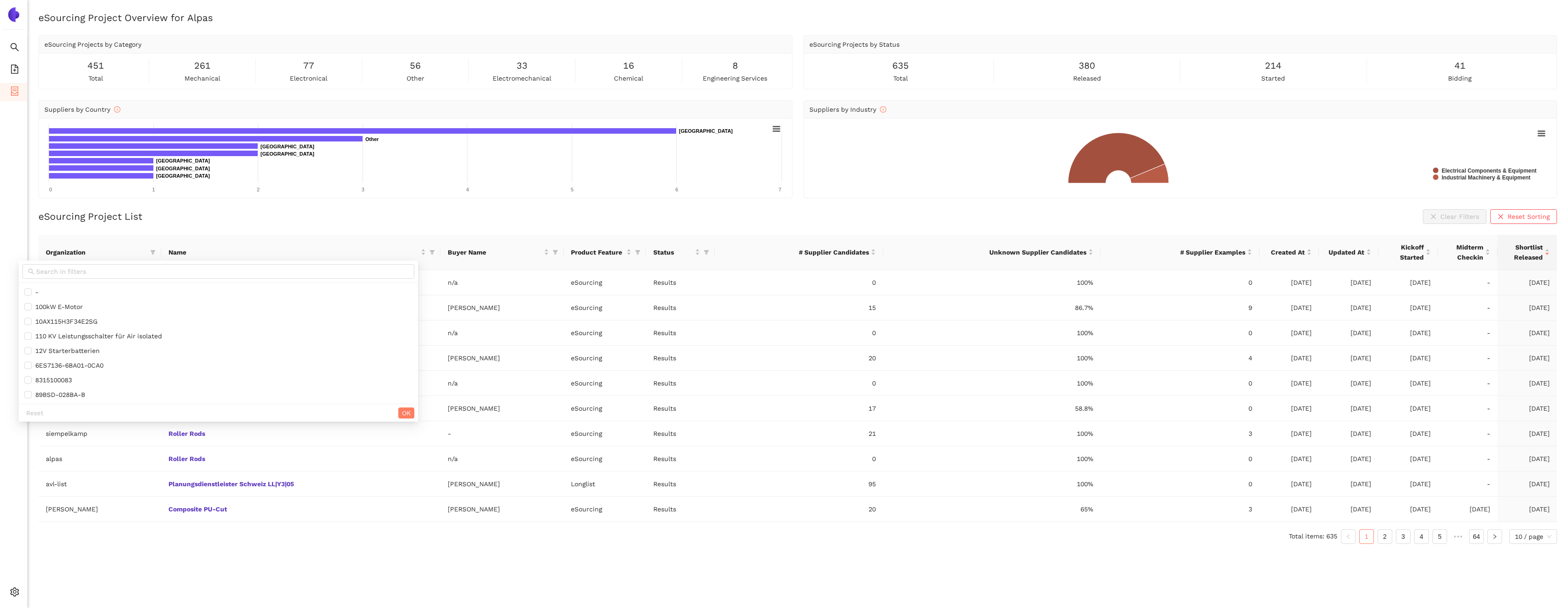
click at [414, 263] on div at bounding box center [218, 272] width 399 height 22
click at [409, 267] on input "text" at bounding box center [223, 271] width 373 height 10
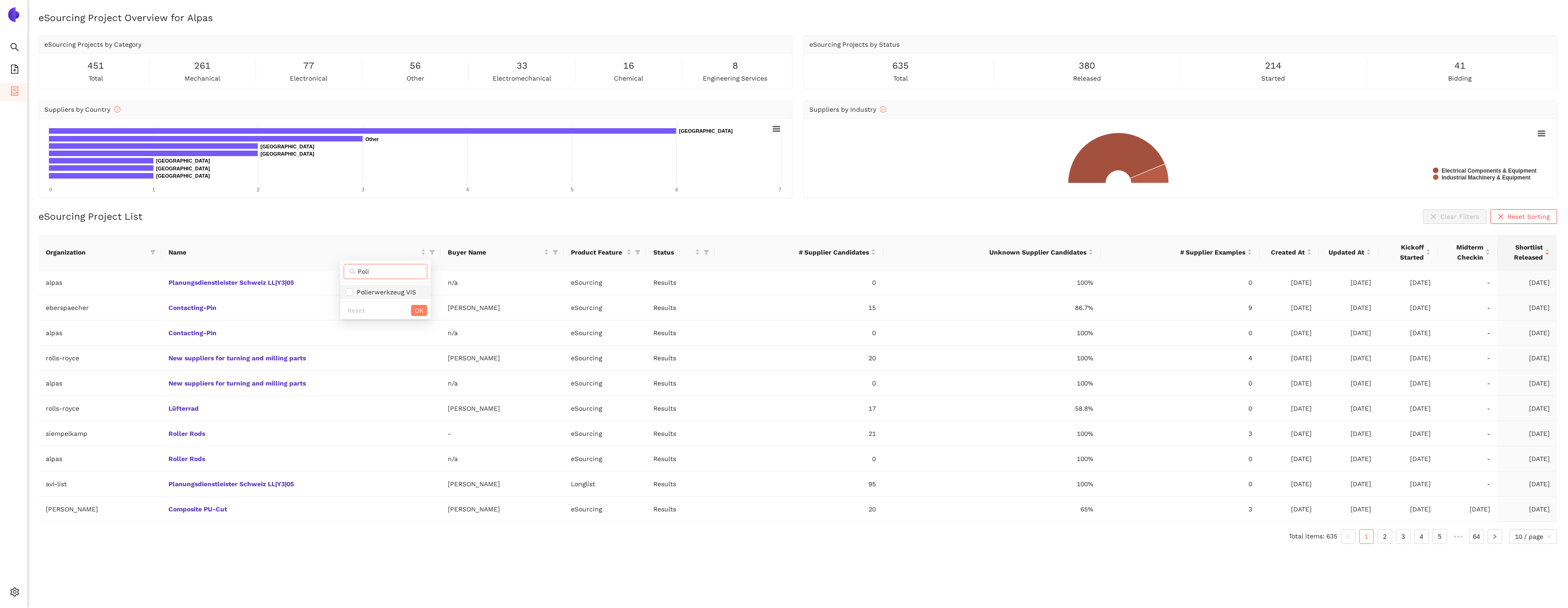
type input "Poli"
click at [388, 291] on span "Polierwerkzeug VIS" at bounding box center [384, 292] width 63 height 7
checkbox input "true"
click at [421, 308] on span "OK" at bounding box center [419, 310] width 8 height 10
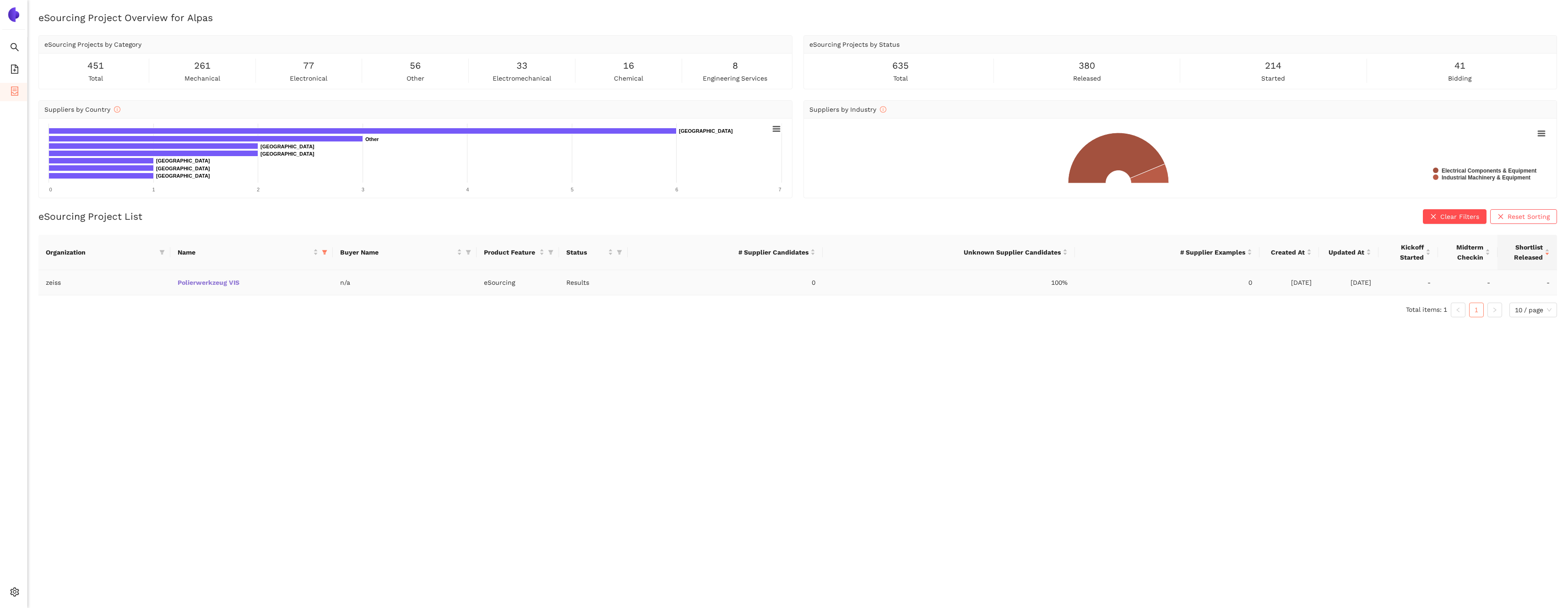
click at [0, 0] on link "Polierwerkzeug VIS" at bounding box center [0, 0] width 0 height 0
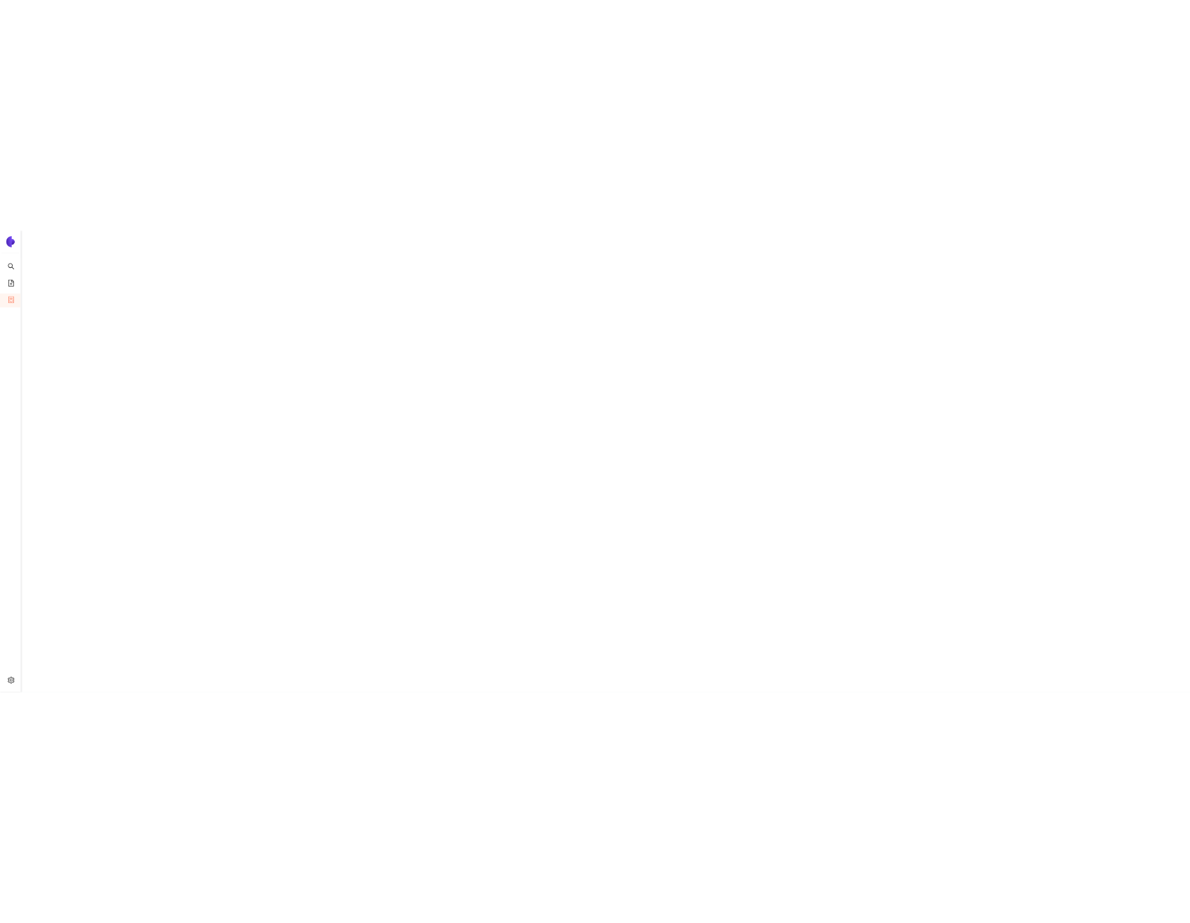
scroll to position [1046, 0]
